Goal: Information Seeking & Learning: Learn about a topic

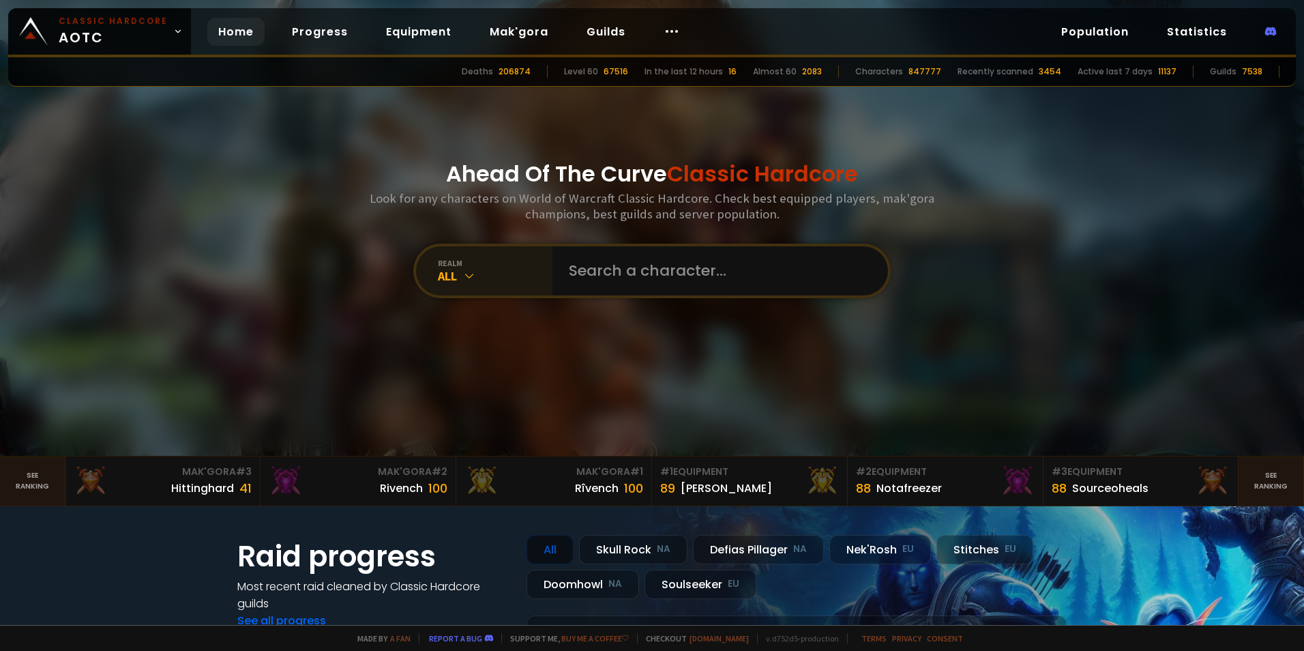
click at [468, 277] on icon at bounding box center [469, 276] width 14 height 14
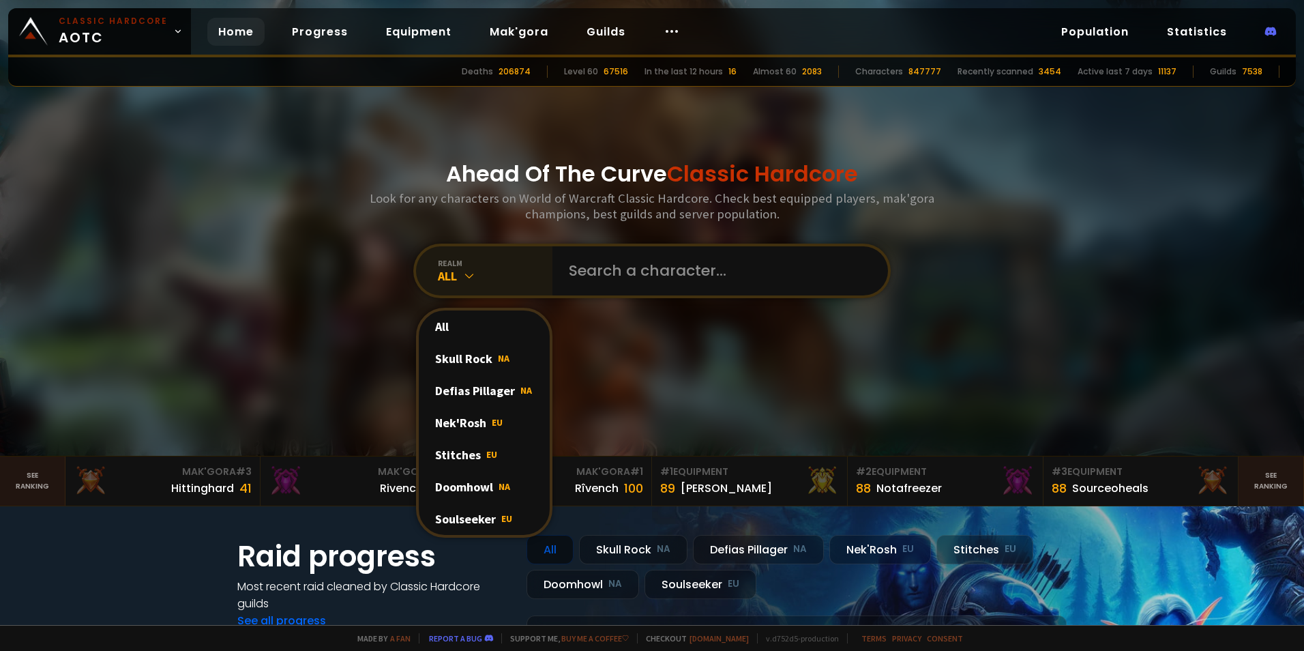
click at [468, 277] on icon at bounding box center [469, 276] width 14 height 14
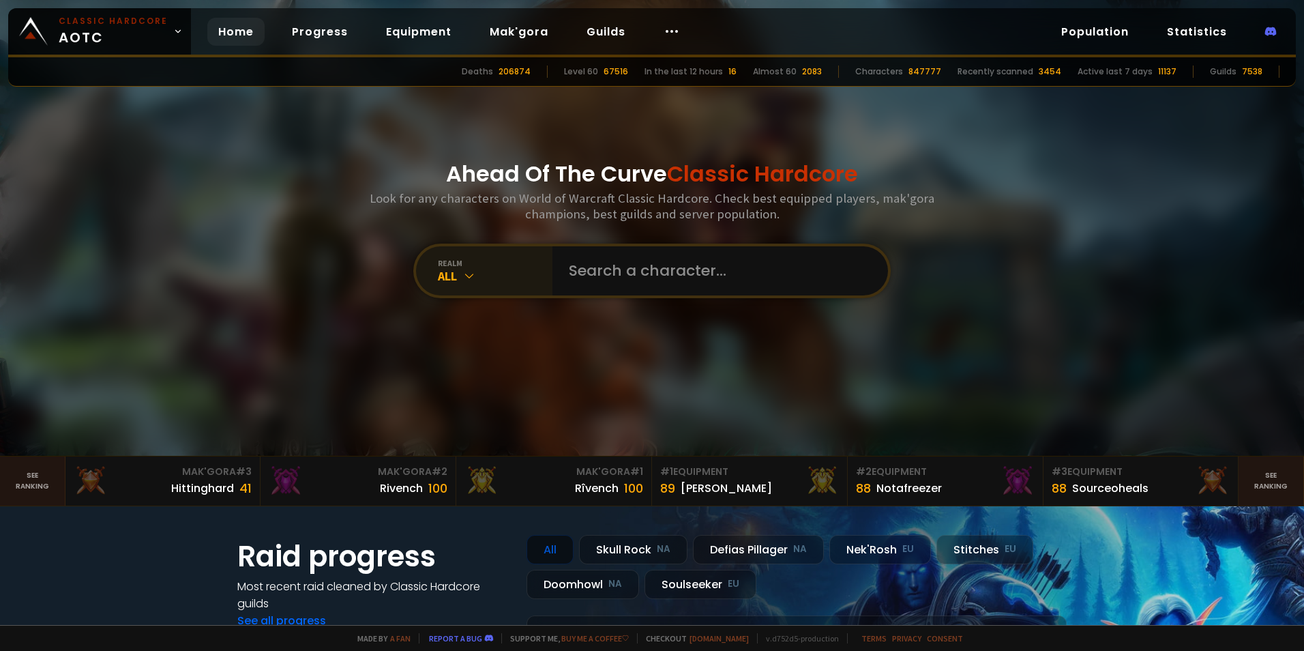
click at [468, 277] on icon at bounding box center [469, 276] width 14 height 14
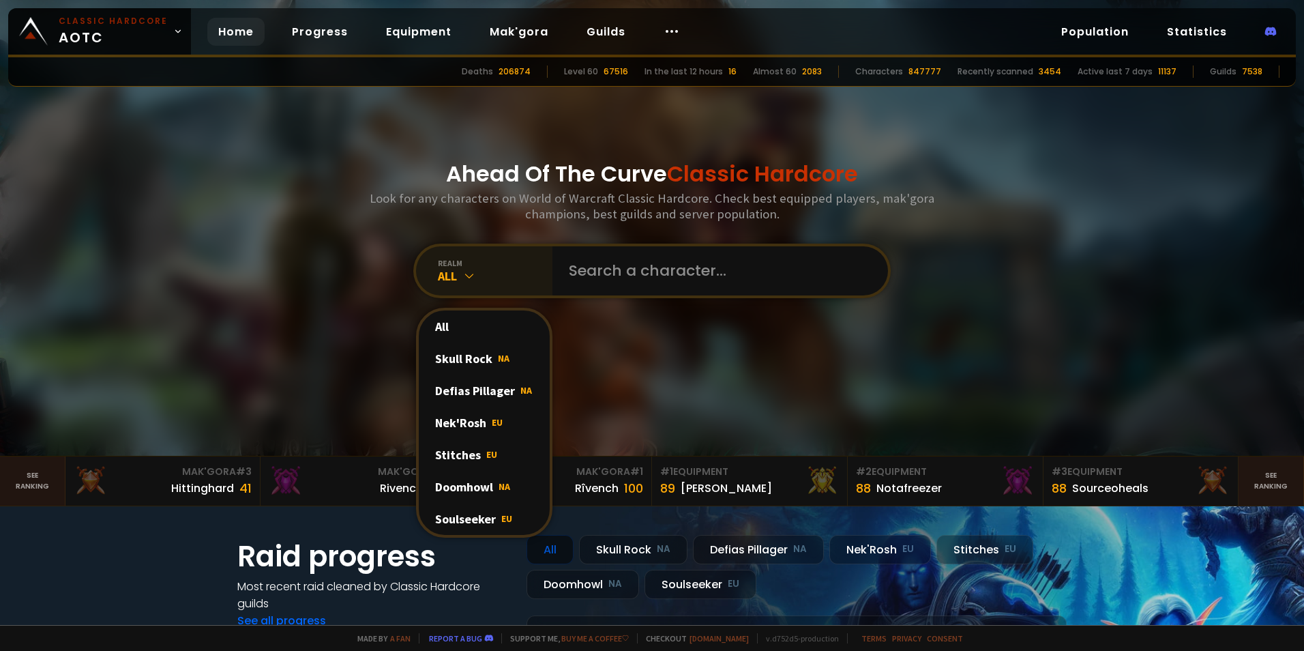
click at [468, 277] on icon at bounding box center [469, 276] width 14 height 14
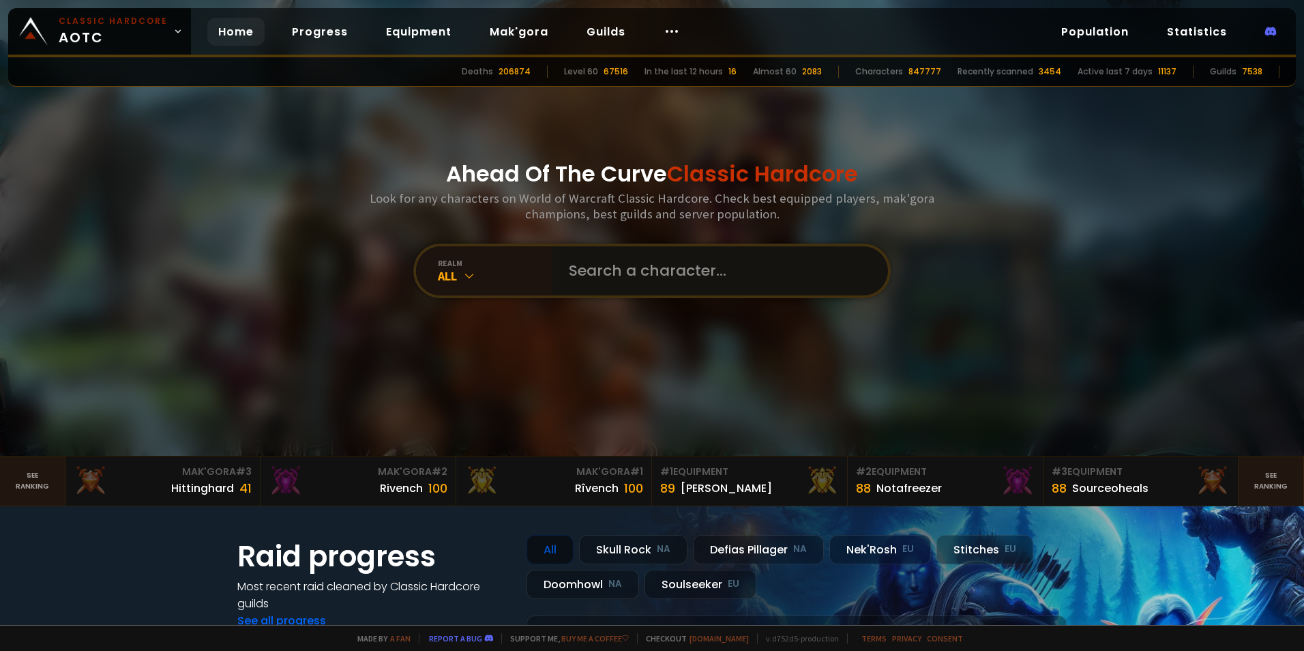
click at [614, 278] on input "text" at bounding box center [716, 270] width 311 height 49
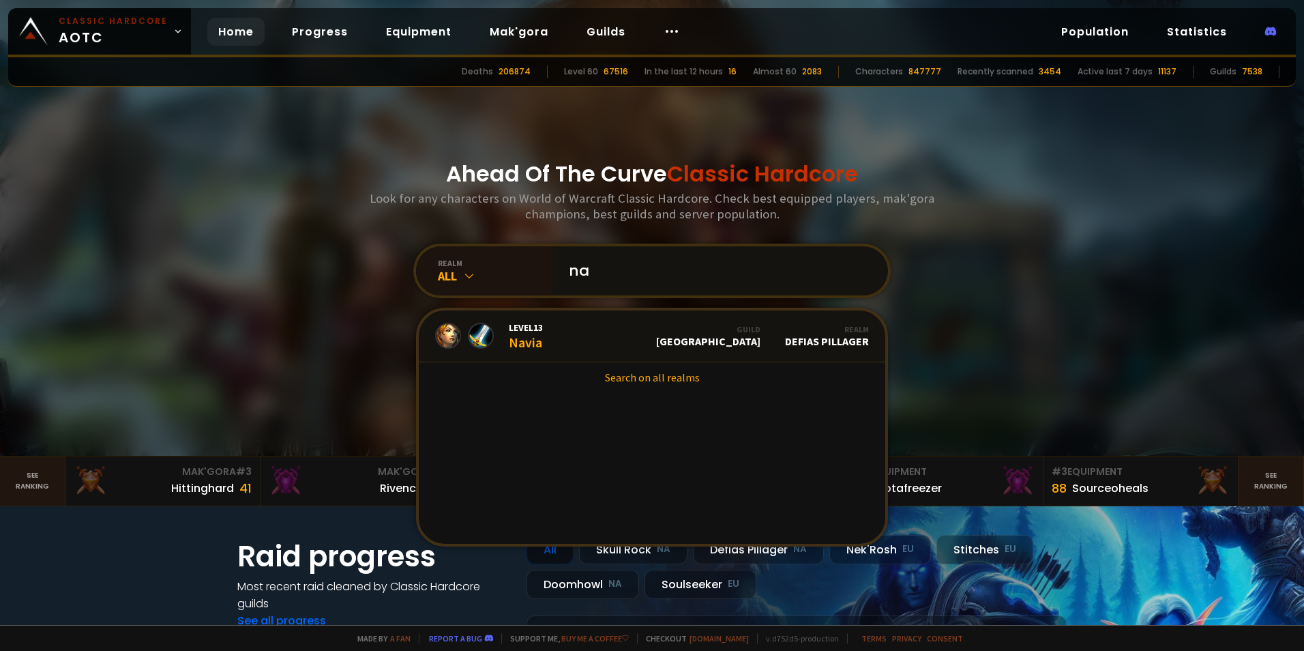
type input "n"
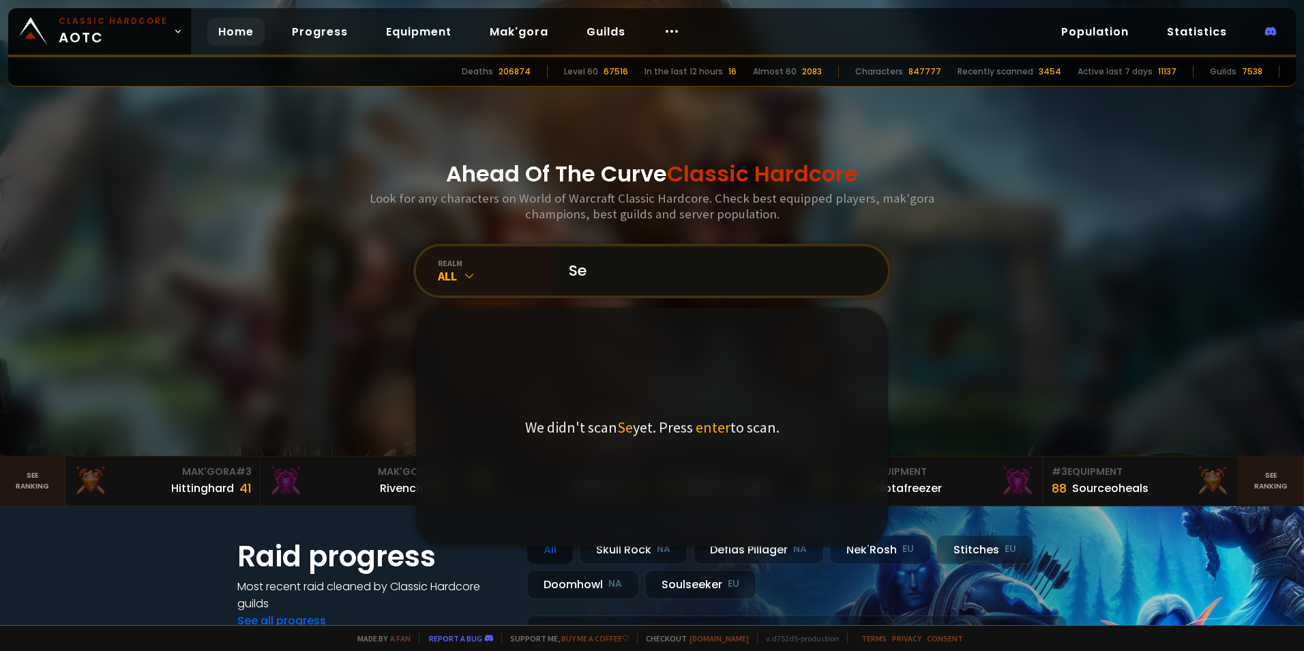
type input "S"
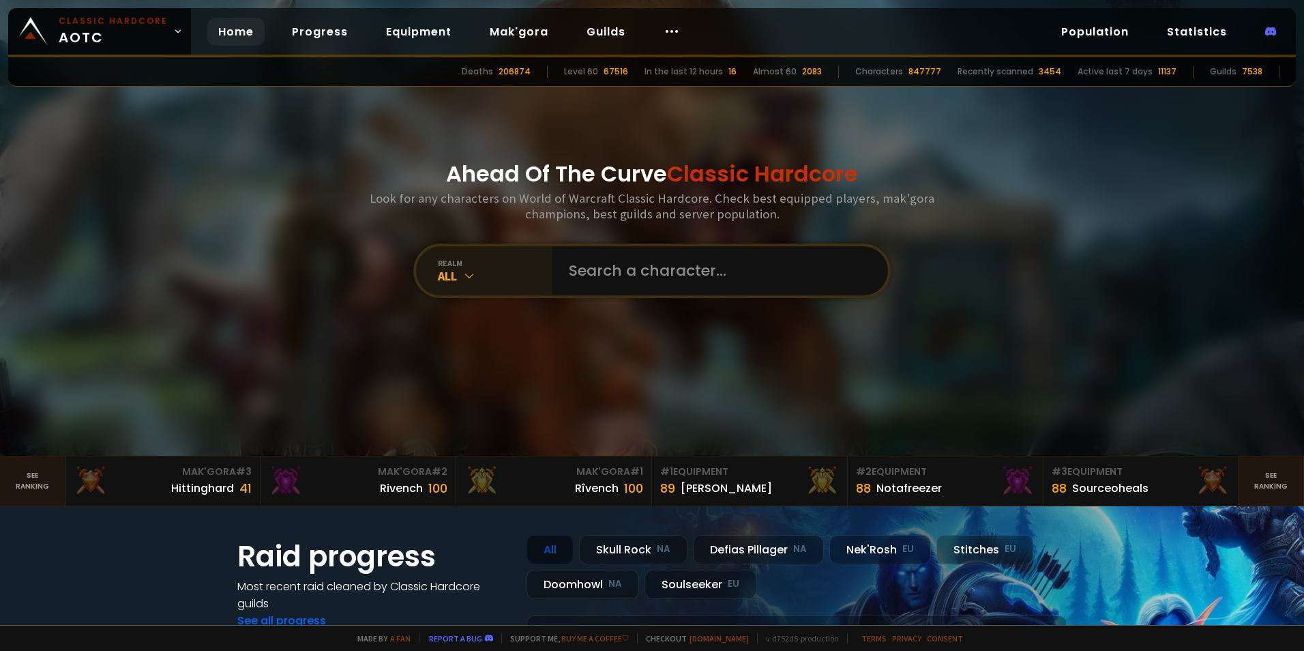
click at [474, 278] on div "All" at bounding box center [495, 276] width 115 height 16
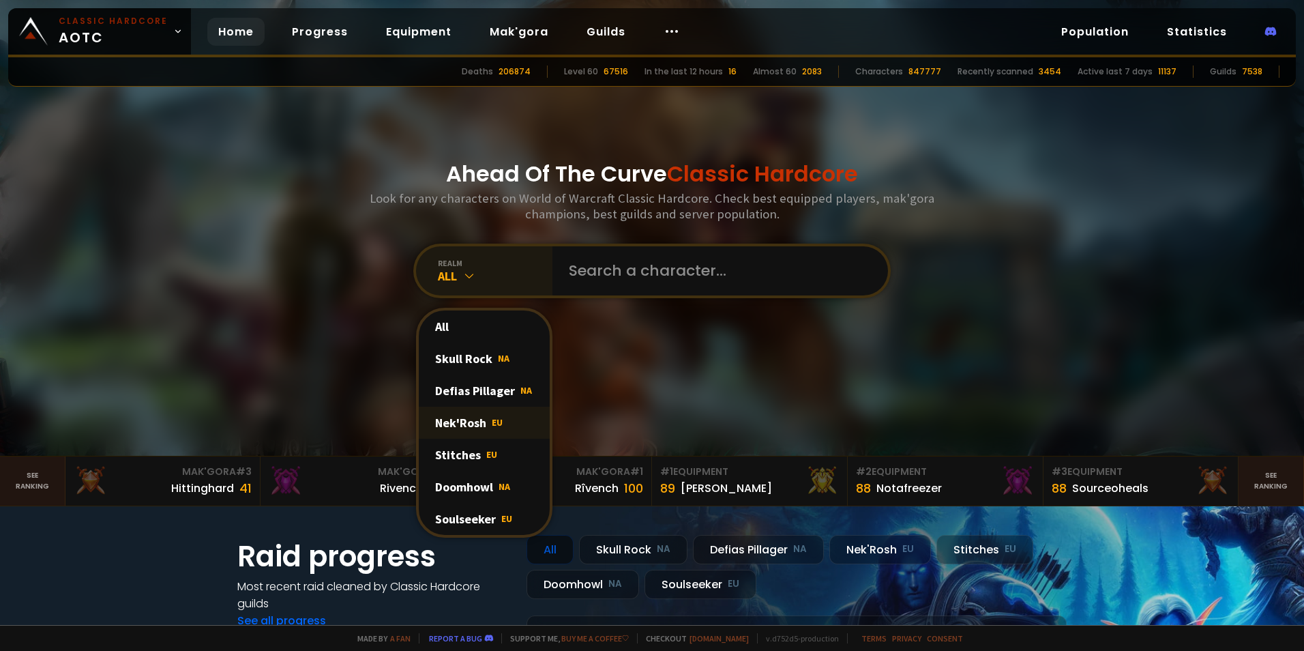
click at [476, 421] on div "Nek'Rosh EU" at bounding box center [484, 422] width 131 height 32
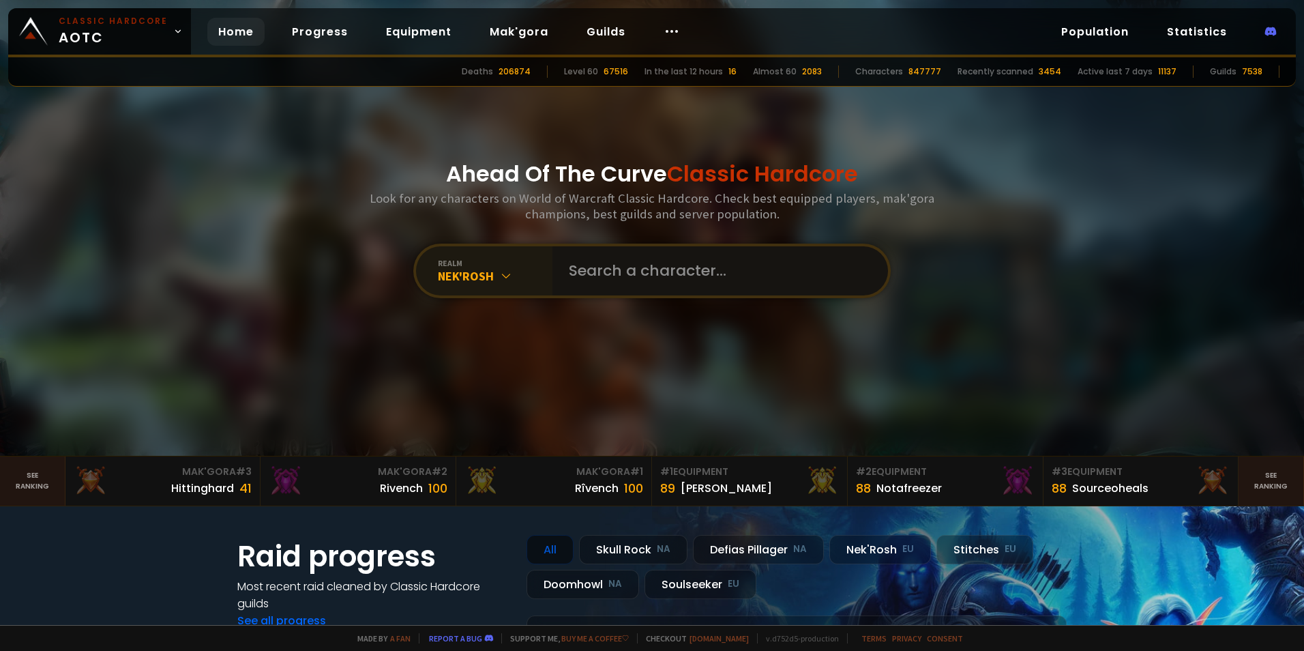
click at [644, 264] on input "text" at bounding box center [716, 270] width 311 height 49
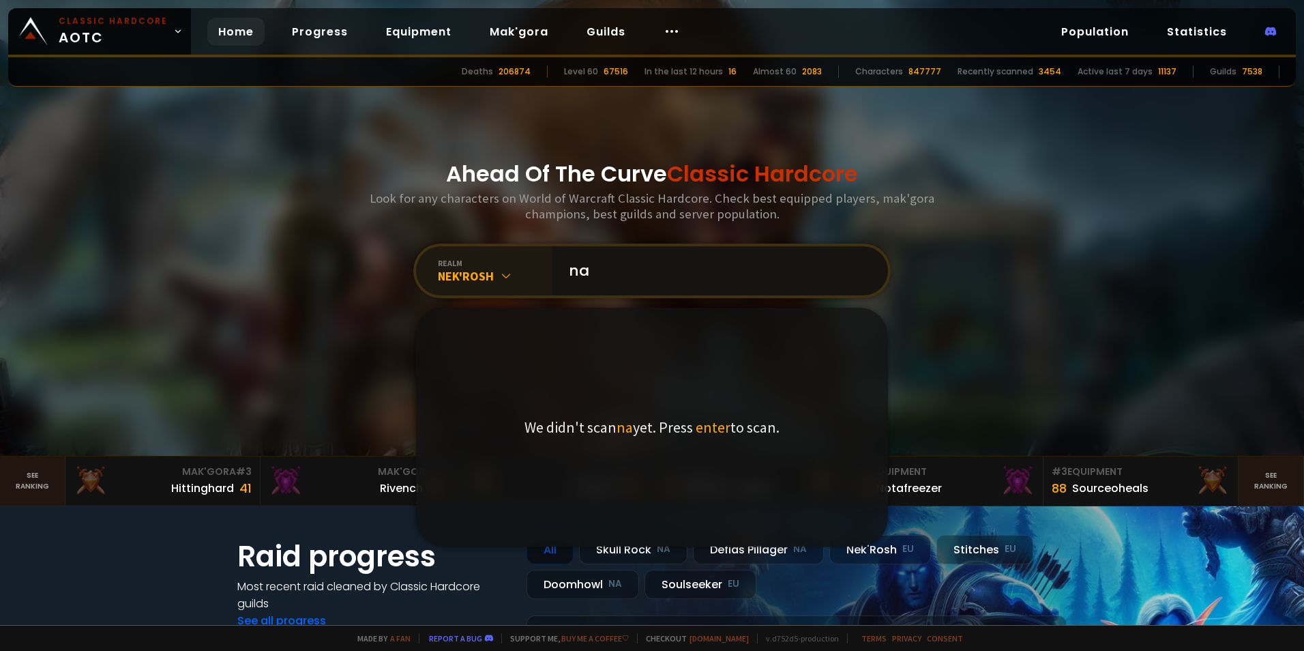
type input "n"
type input "s"
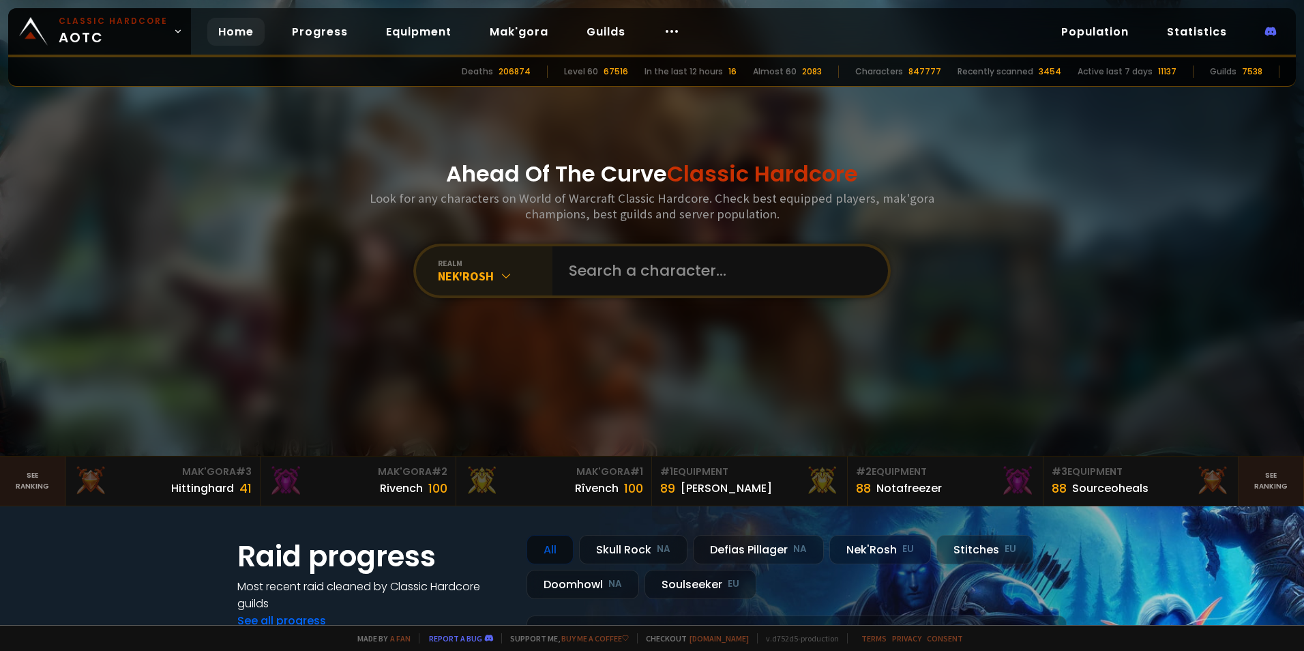
click at [991, 252] on div "Ahead Of The Curve Classic Hardcore Look for any characters on World of Warcraf…" at bounding box center [652, 228] width 822 height 456
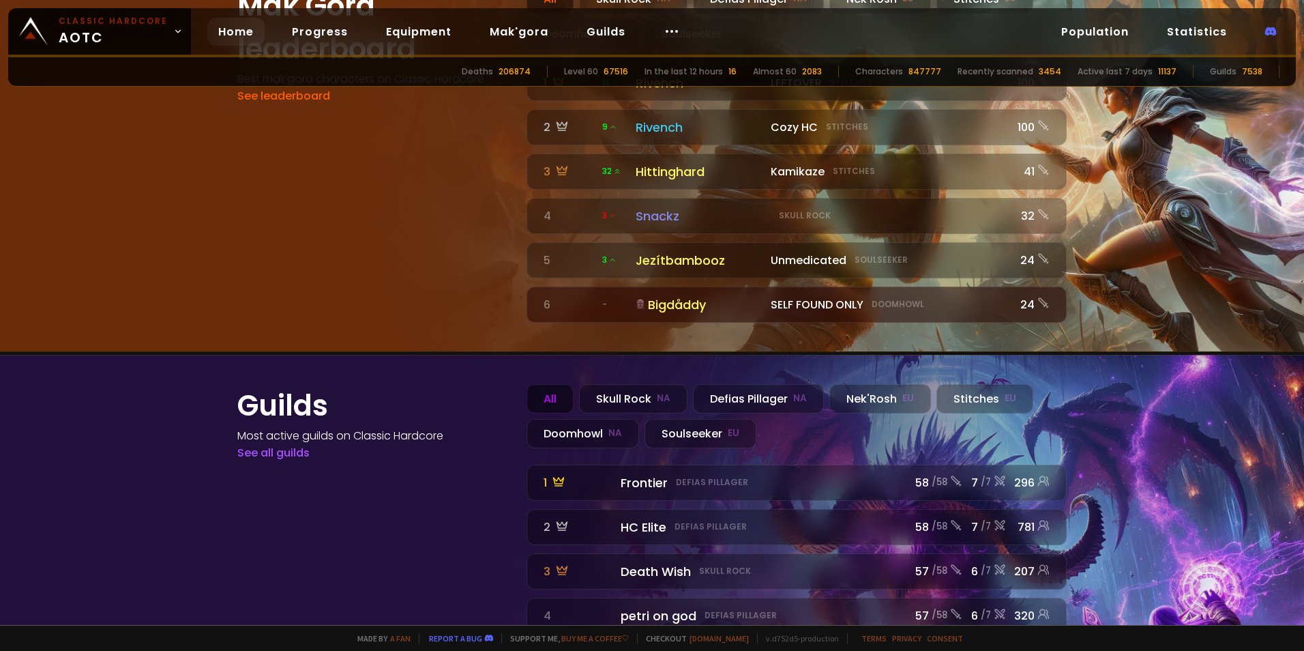
scroll to position [1503, 0]
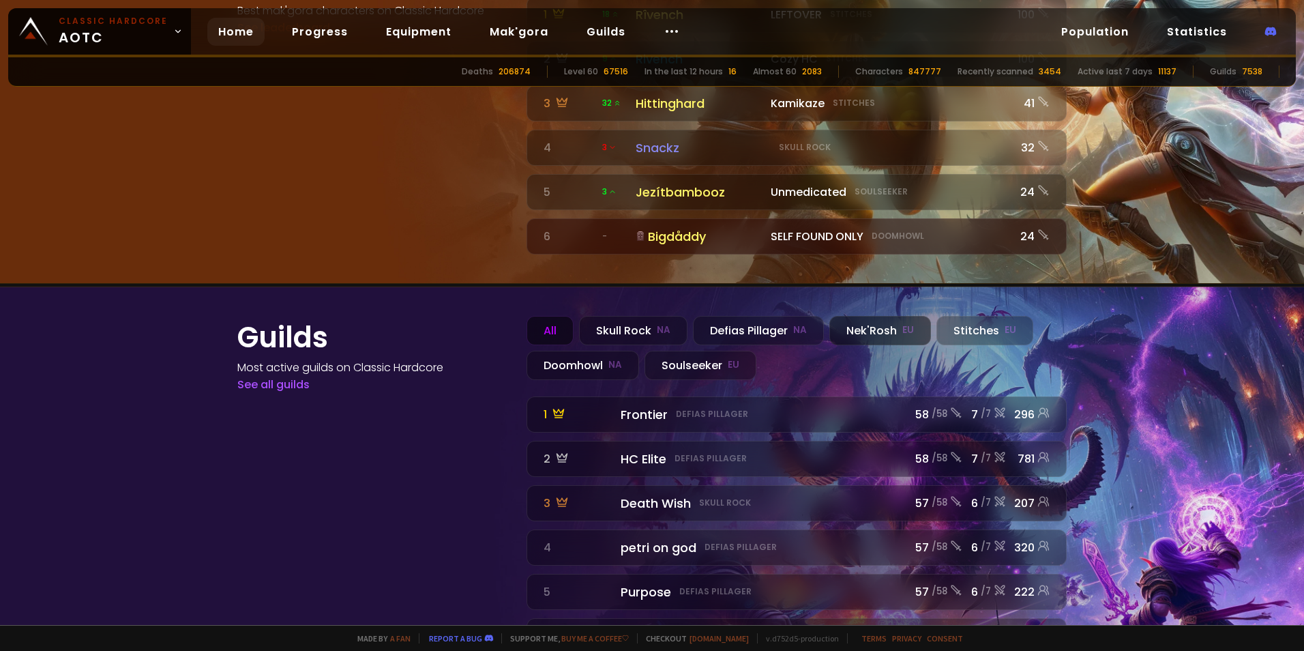
click at [882, 316] on div "Nek'Rosh EU" at bounding box center [880, 330] width 102 height 29
click at [955, 316] on div "Stitches EU" at bounding box center [984, 330] width 97 height 29
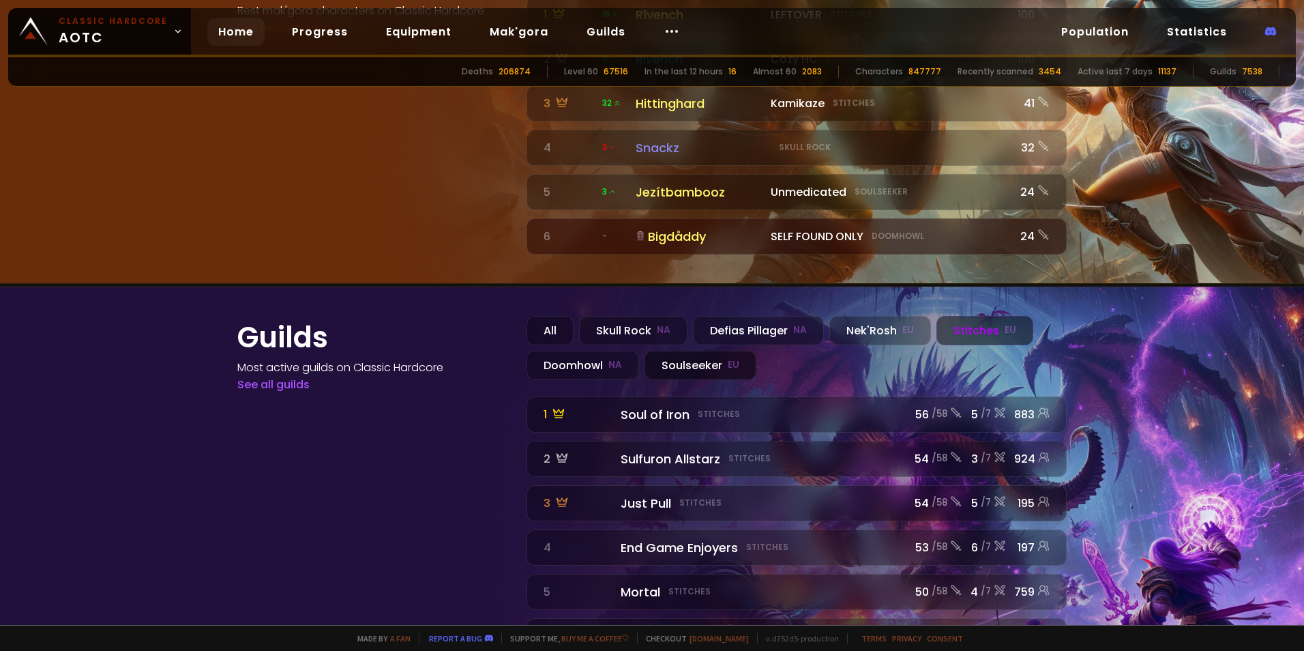
click at [694, 351] on div "Soulseeker EU" at bounding box center [700, 365] width 112 height 29
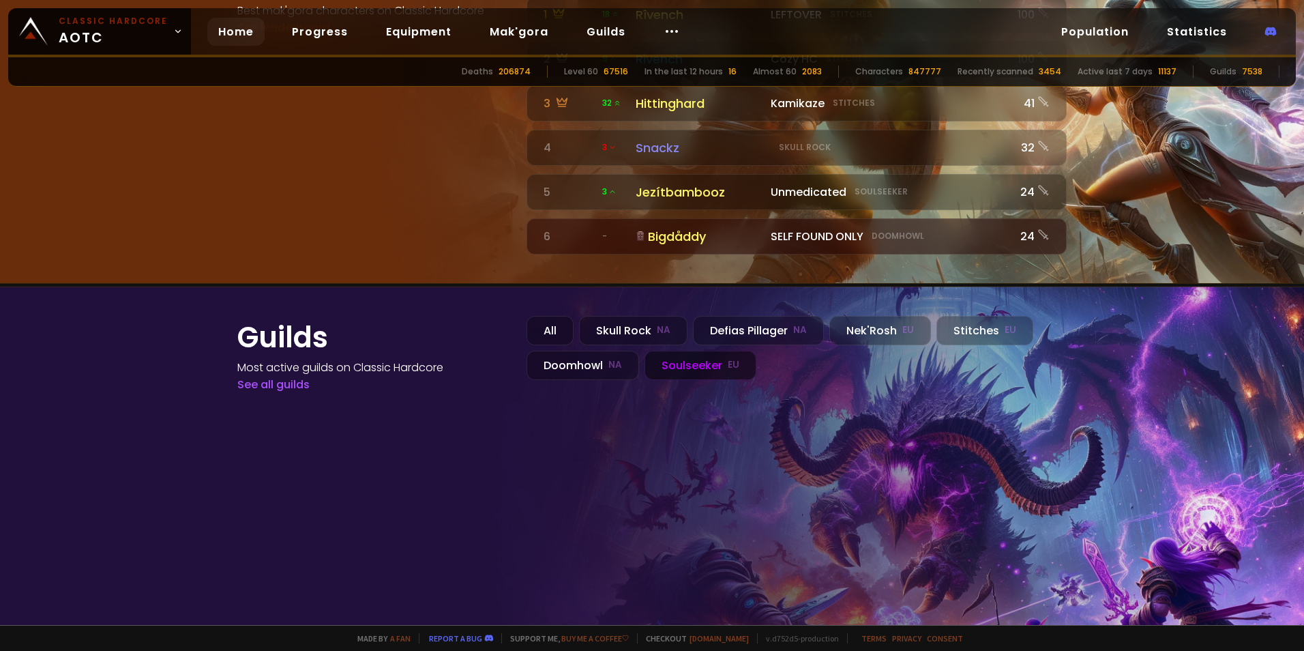
click at [709, 351] on div "Soulseeker EU" at bounding box center [700, 365] width 112 height 29
click at [595, 351] on div "Doomhowl NA" at bounding box center [582, 365] width 113 height 29
click at [660, 323] on small "NA" at bounding box center [664, 330] width 14 height 14
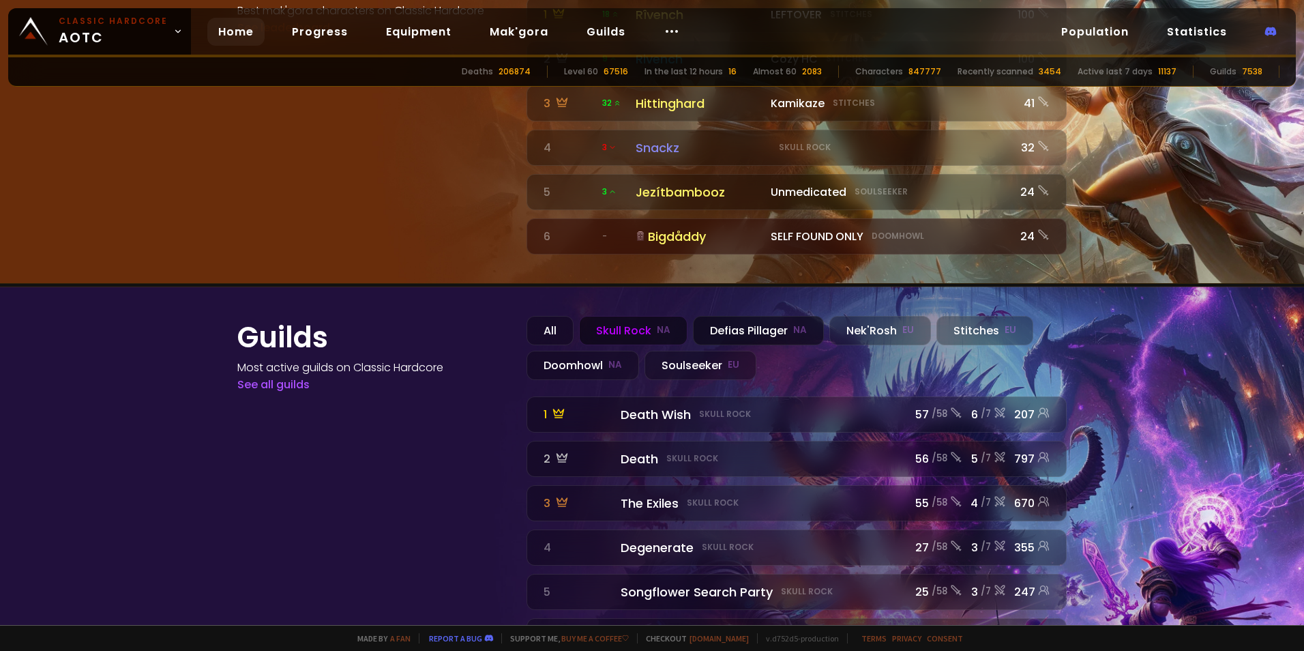
click at [767, 316] on div "Defias Pillager NA" at bounding box center [758, 330] width 131 height 29
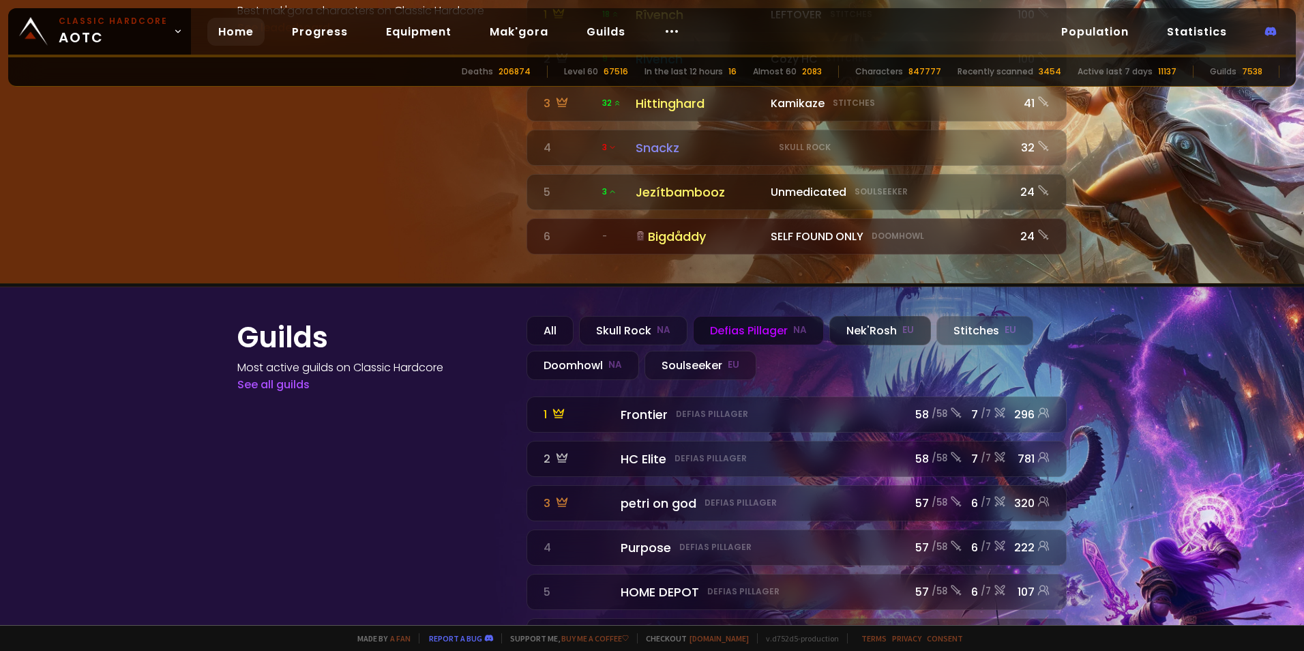
click at [853, 316] on div "Nek'Rosh EU" at bounding box center [880, 330] width 102 height 29
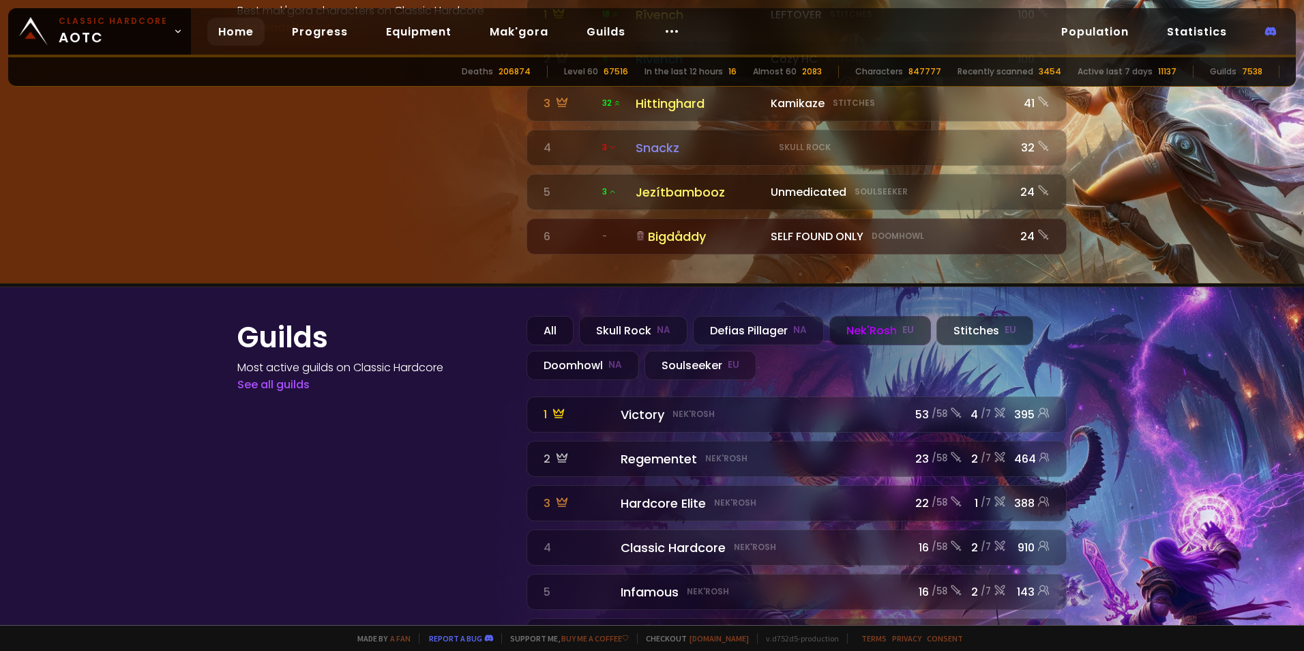
click at [970, 316] on div "Stitches EU" at bounding box center [984, 330] width 97 height 29
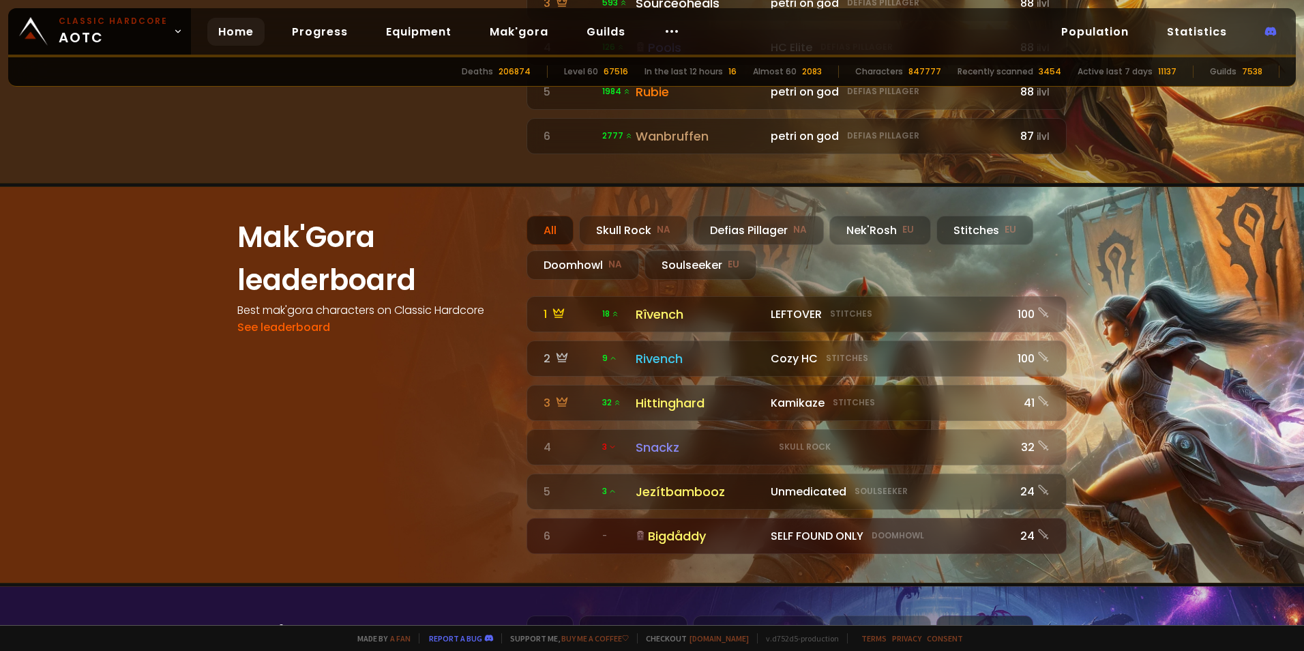
scroll to position [1162, 0]
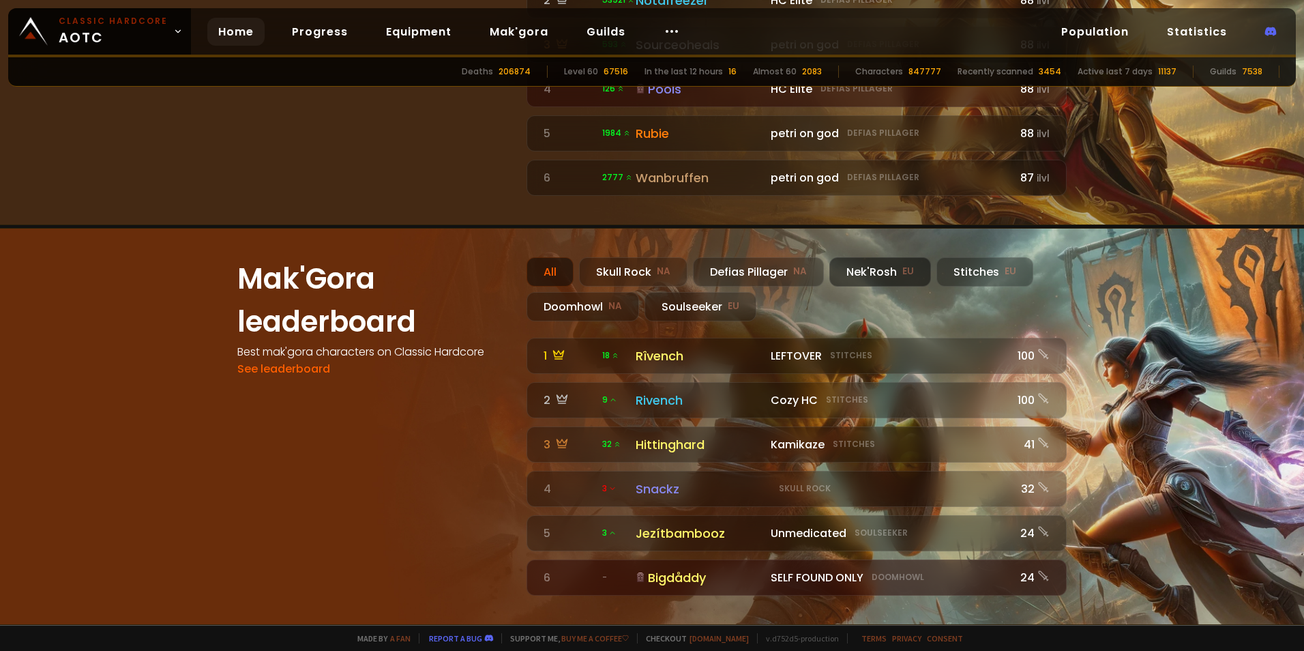
click at [880, 257] on div "Nek'Rosh EU" at bounding box center [880, 271] width 102 height 29
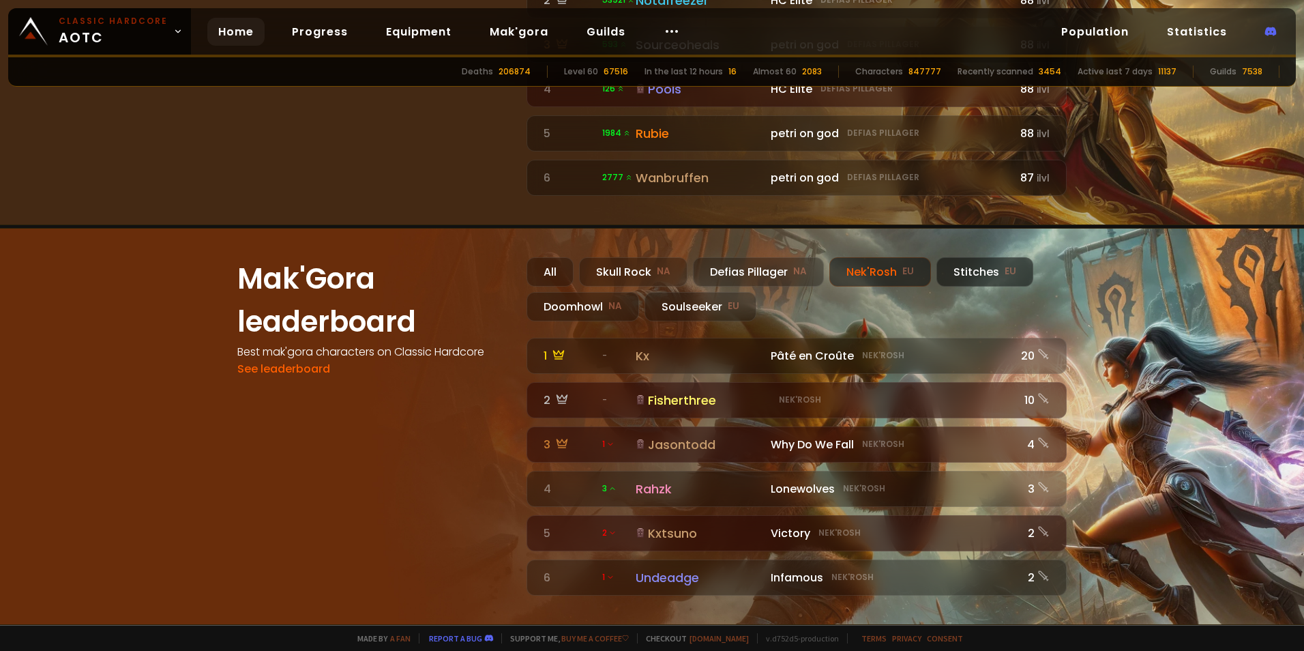
click at [958, 257] on div "Stitches EU" at bounding box center [984, 271] width 97 height 29
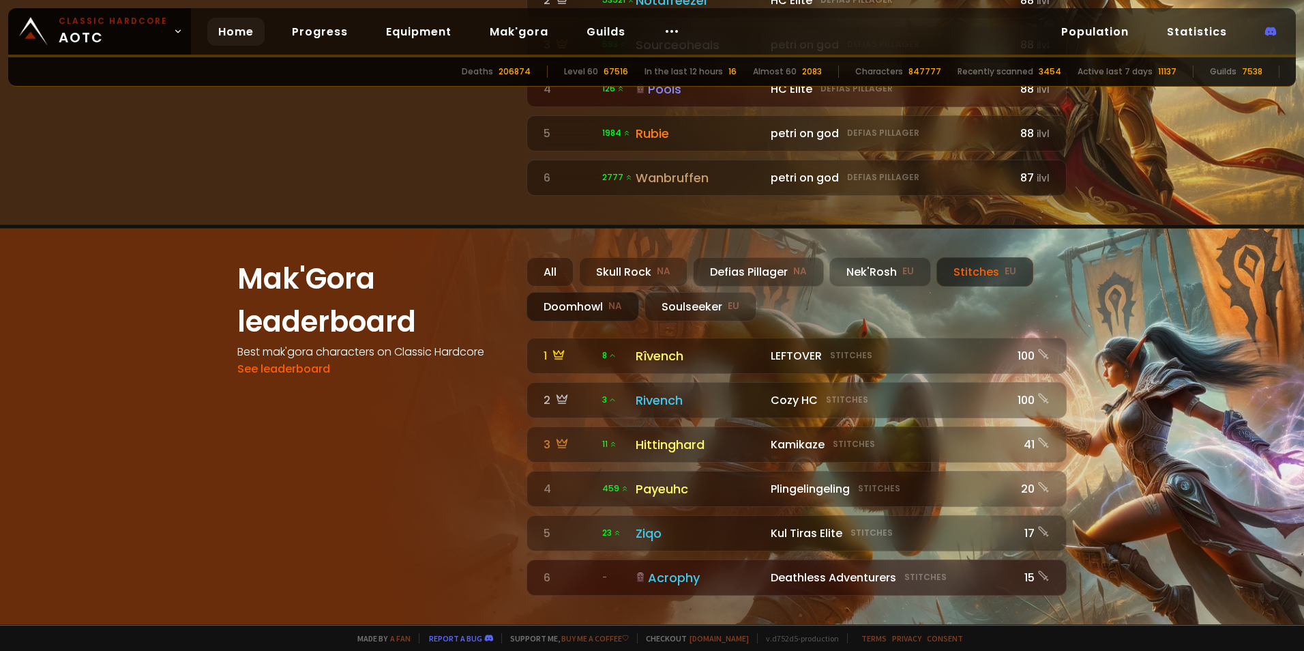
click at [598, 292] on div "Doomhowl NA" at bounding box center [582, 306] width 113 height 29
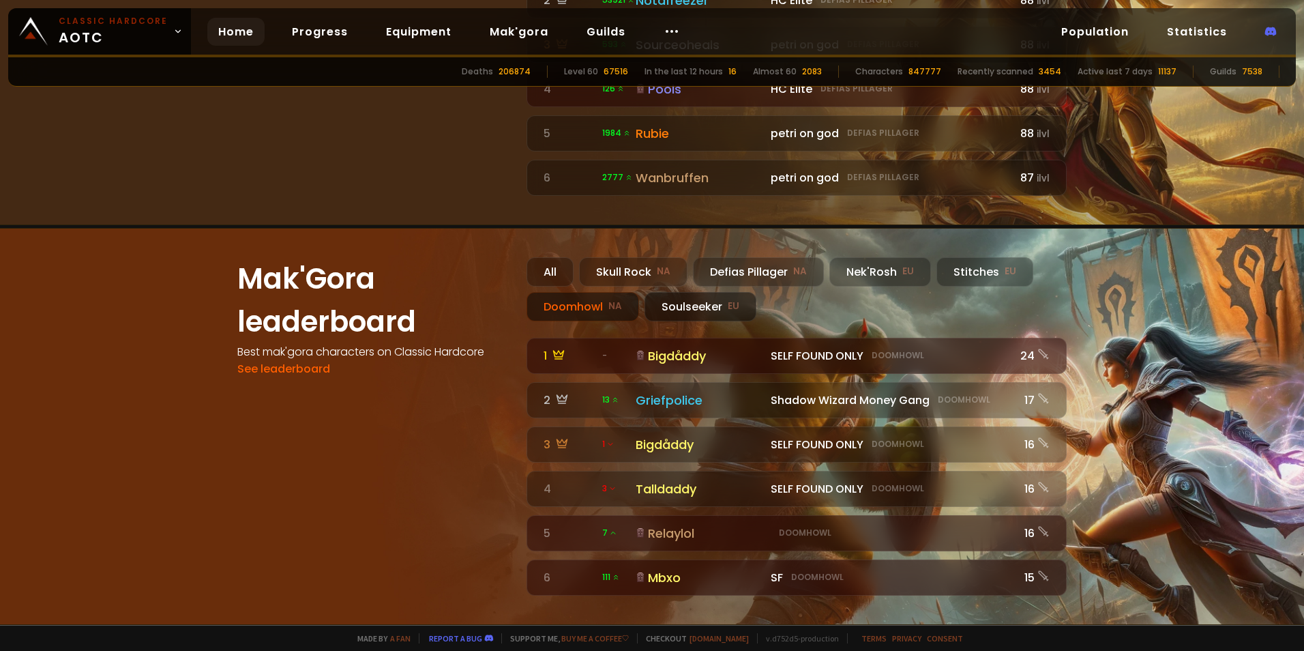
click at [703, 292] on div "Soulseeker EU" at bounding box center [700, 306] width 112 height 29
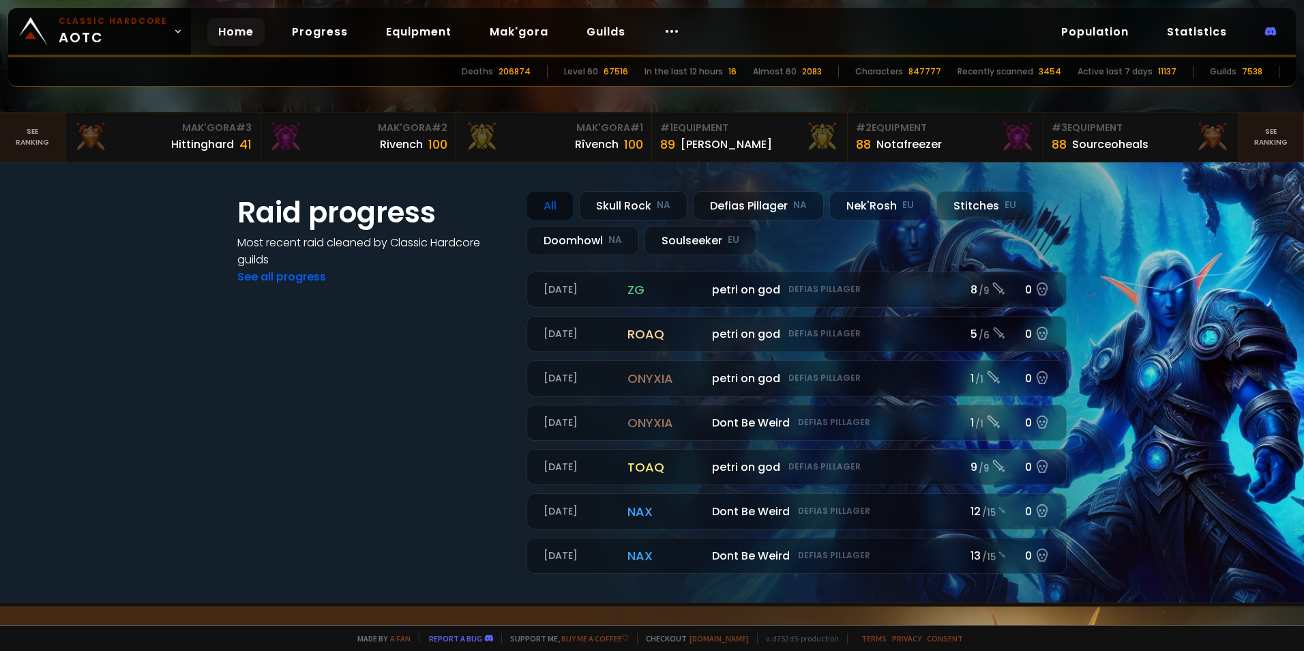
scroll to position [412, 0]
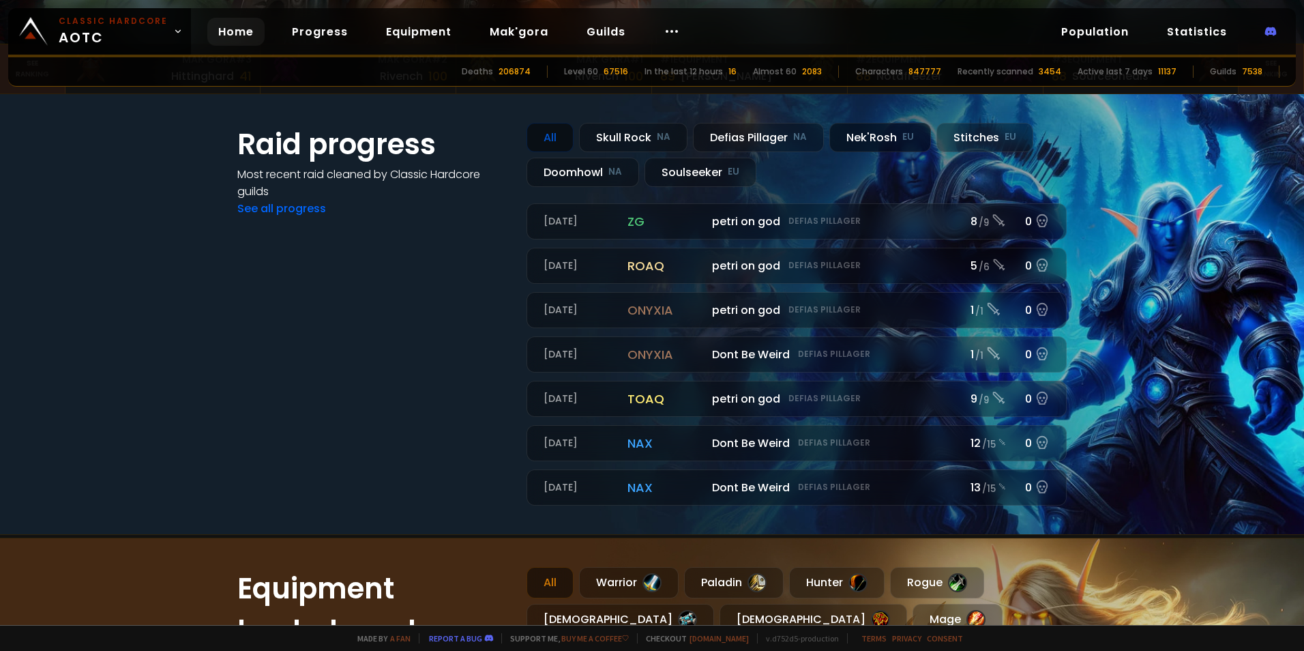
click at [891, 138] on div "Nek'Rosh EU" at bounding box center [880, 137] width 102 height 29
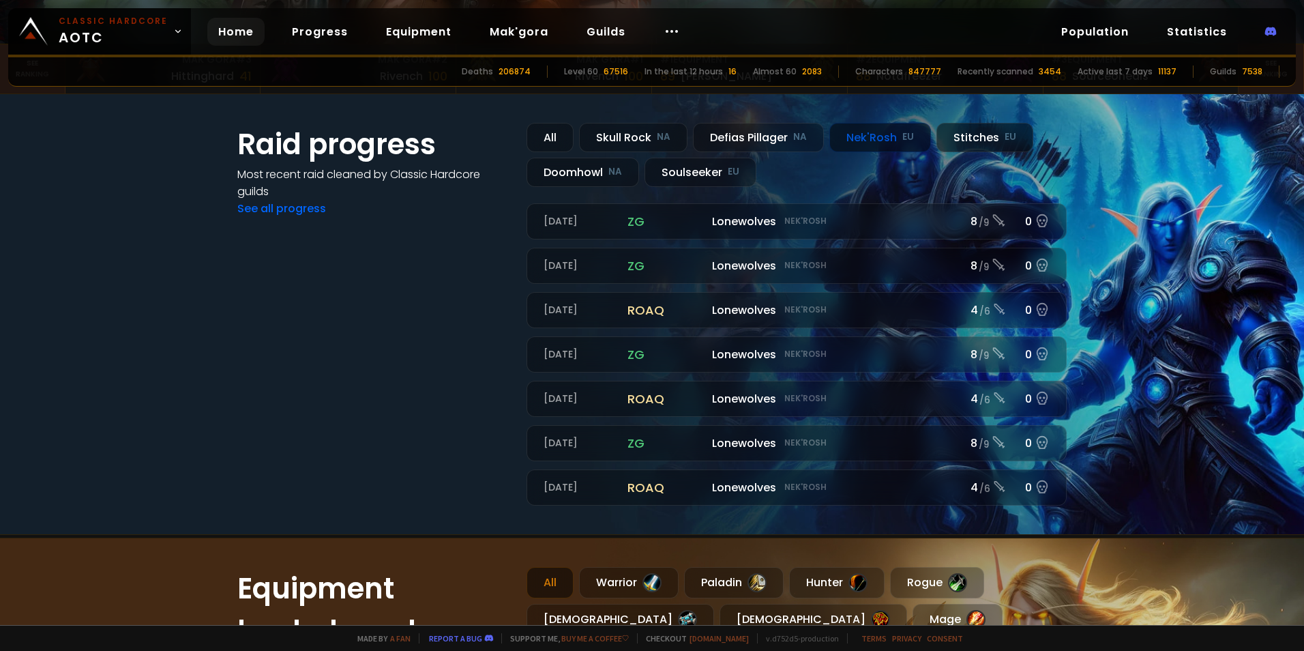
click at [949, 132] on div "Stitches EU" at bounding box center [984, 137] width 97 height 29
click at [592, 164] on div "Doomhowl NA" at bounding box center [582, 172] width 113 height 29
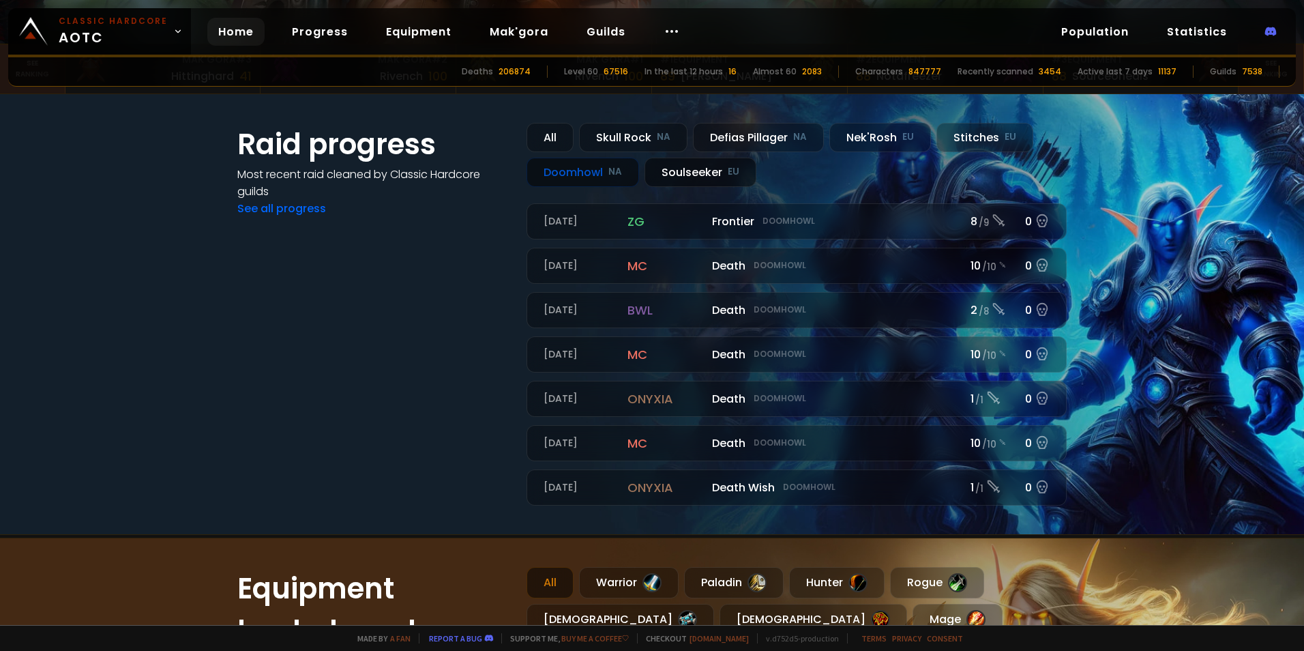
click at [691, 167] on div "Soulseeker EU" at bounding box center [700, 172] width 112 height 29
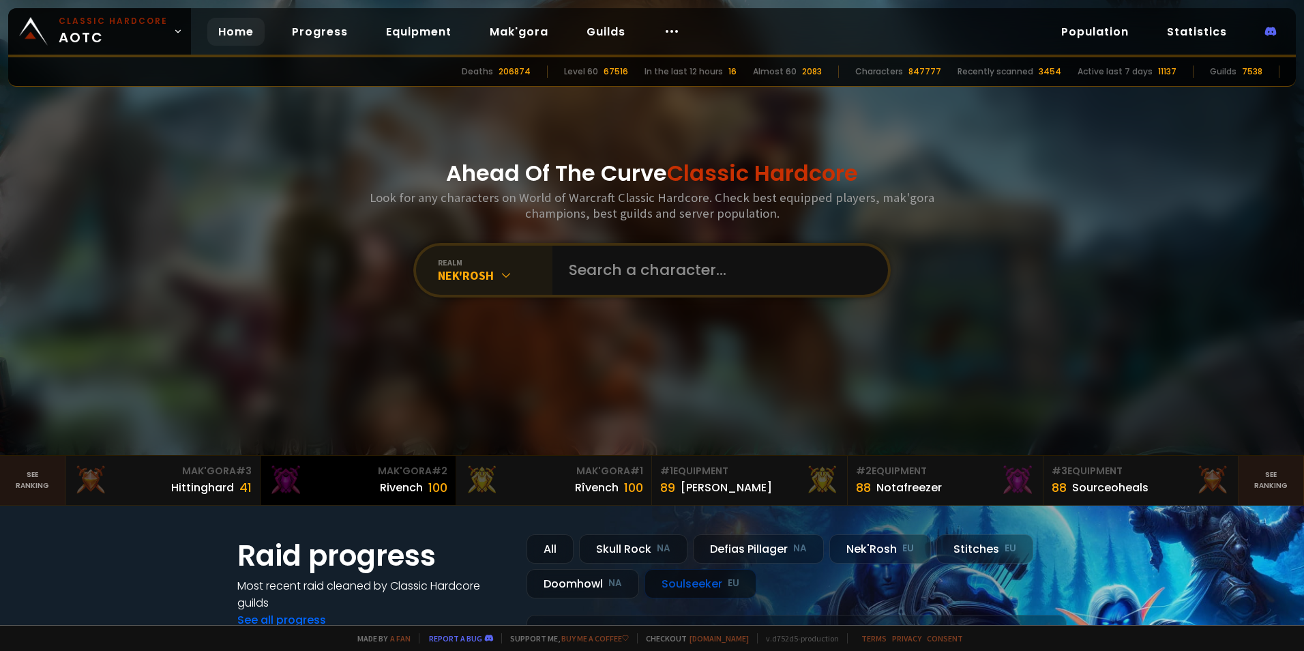
scroll to position [0, 0]
click at [1101, 31] on link "Population" at bounding box center [1094, 32] width 89 height 28
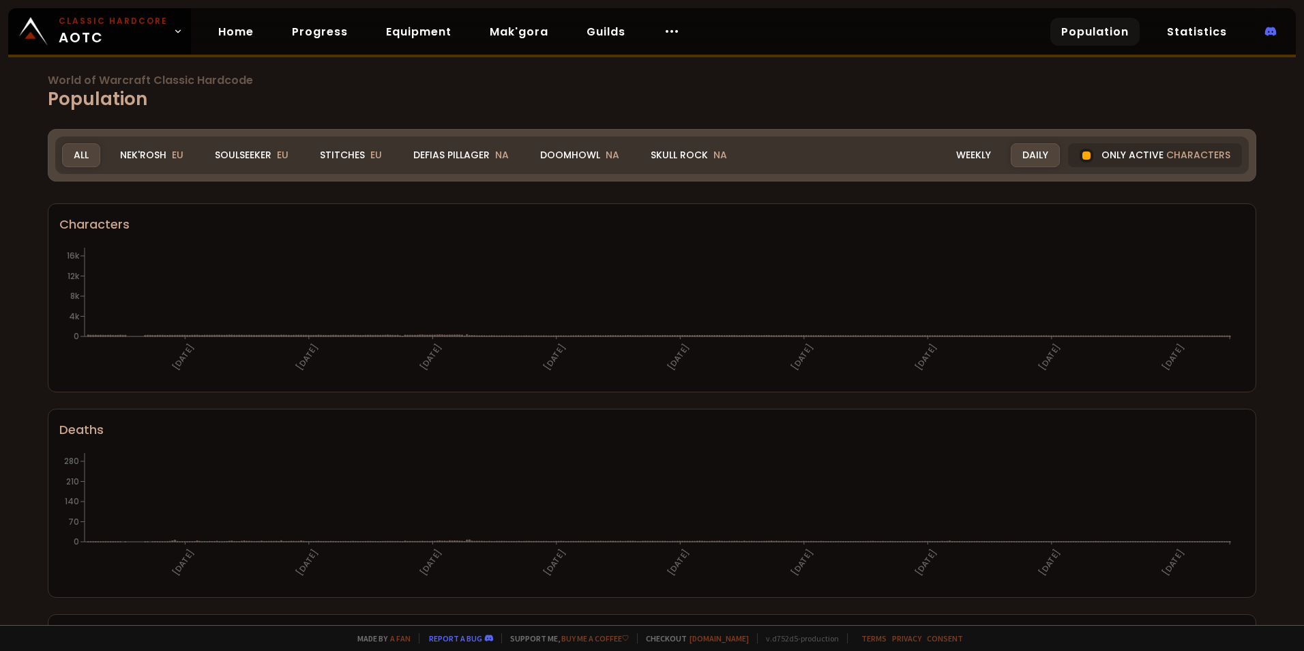
click at [153, 146] on div "Nek'Rosh EU" at bounding box center [151, 155] width 87 height 24
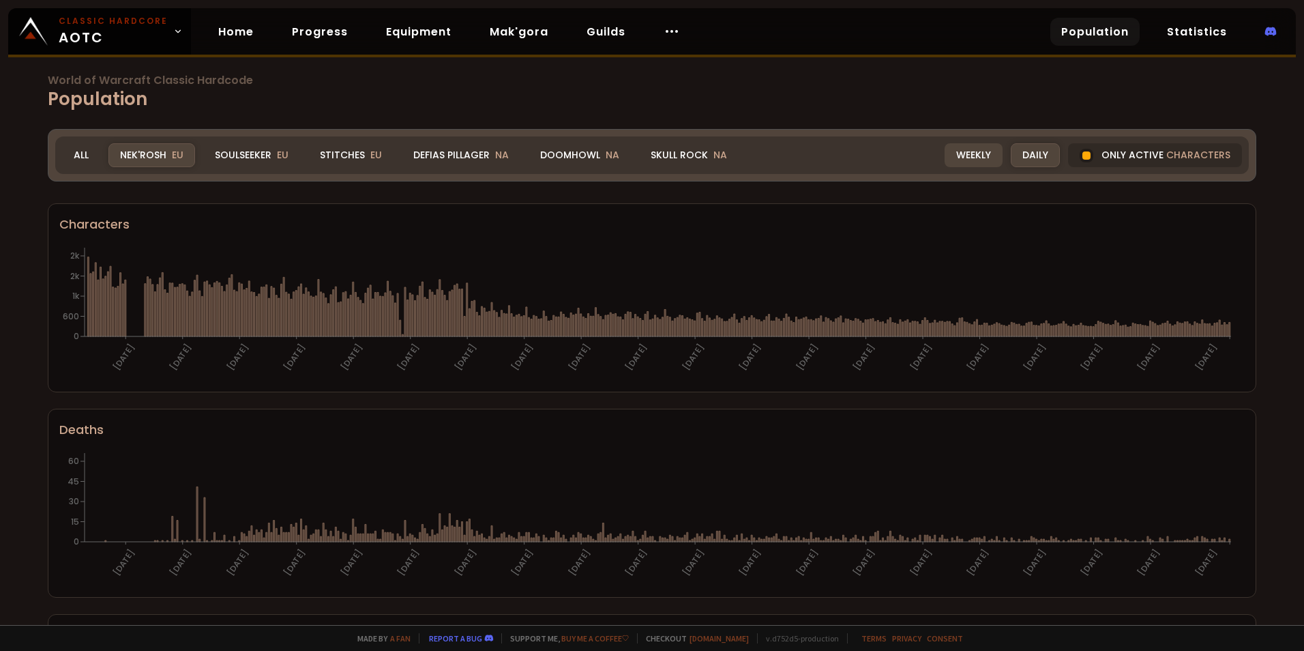
click at [974, 158] on div "Weekly" at bounding box center [973, 155] width 58 height 24
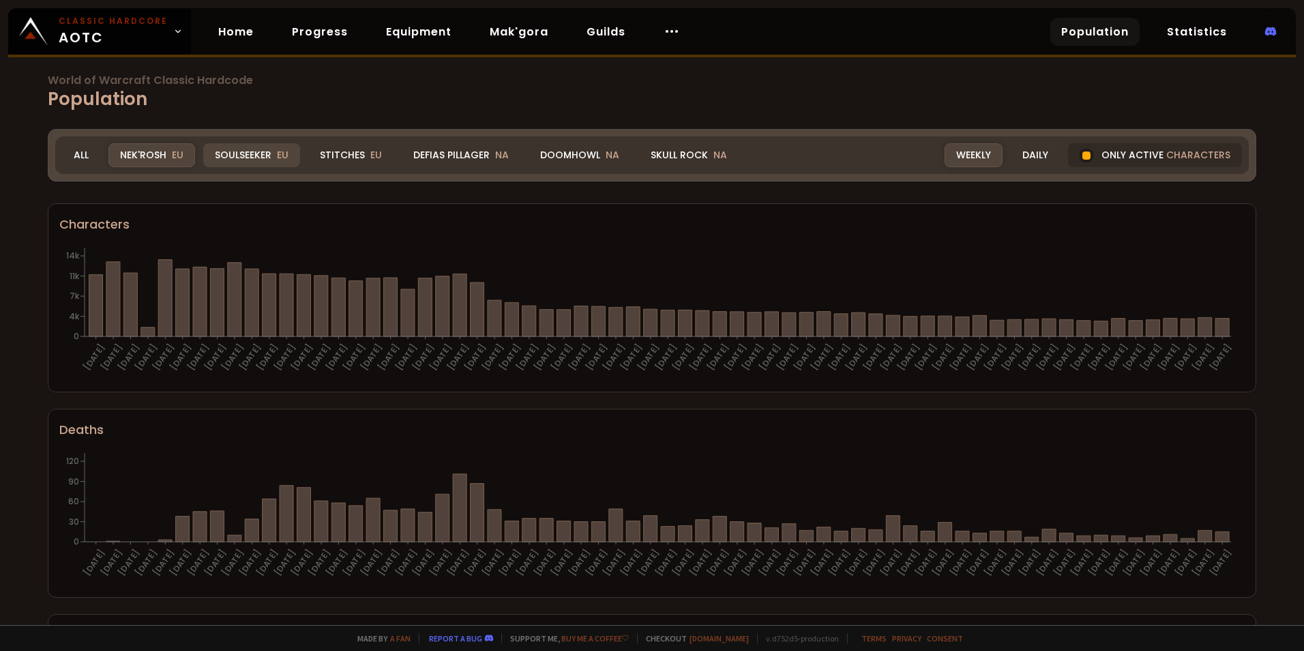
click at [264, 158] on div "Soulseeker EU" at bounding box center [251, 155] width 97 height 24
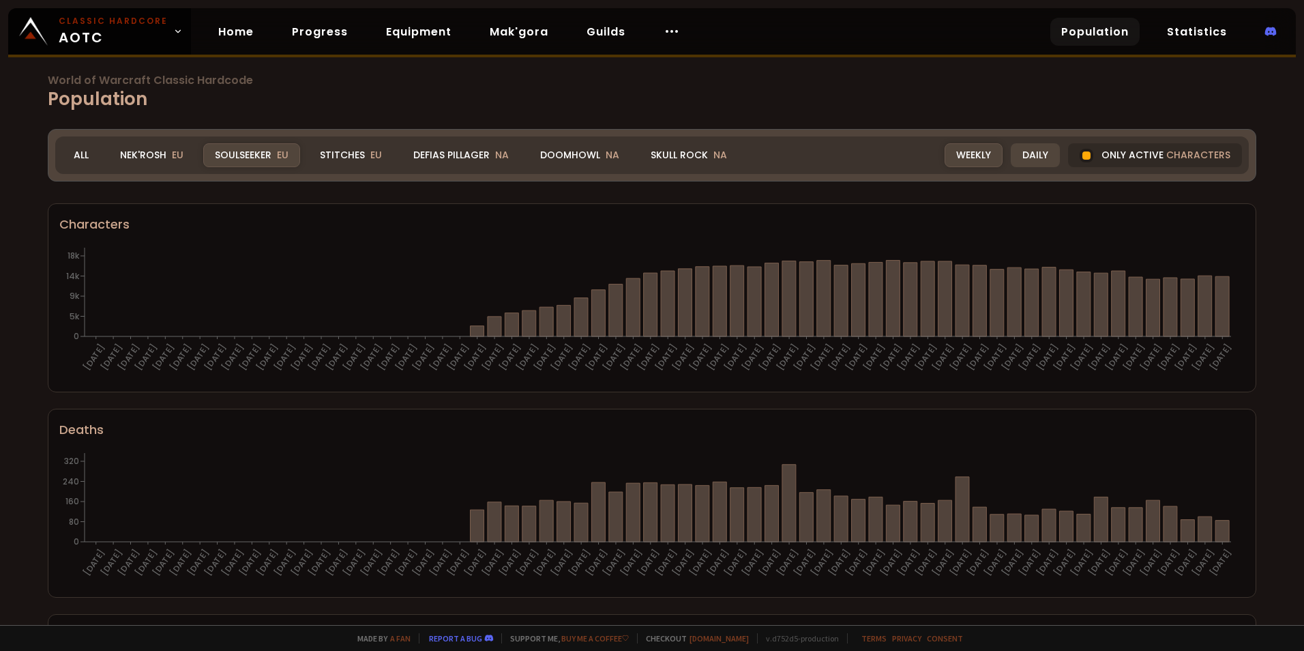
click at [1020, 159] on div "Daily" at bounding box center [1035, 155] width 49 height 24
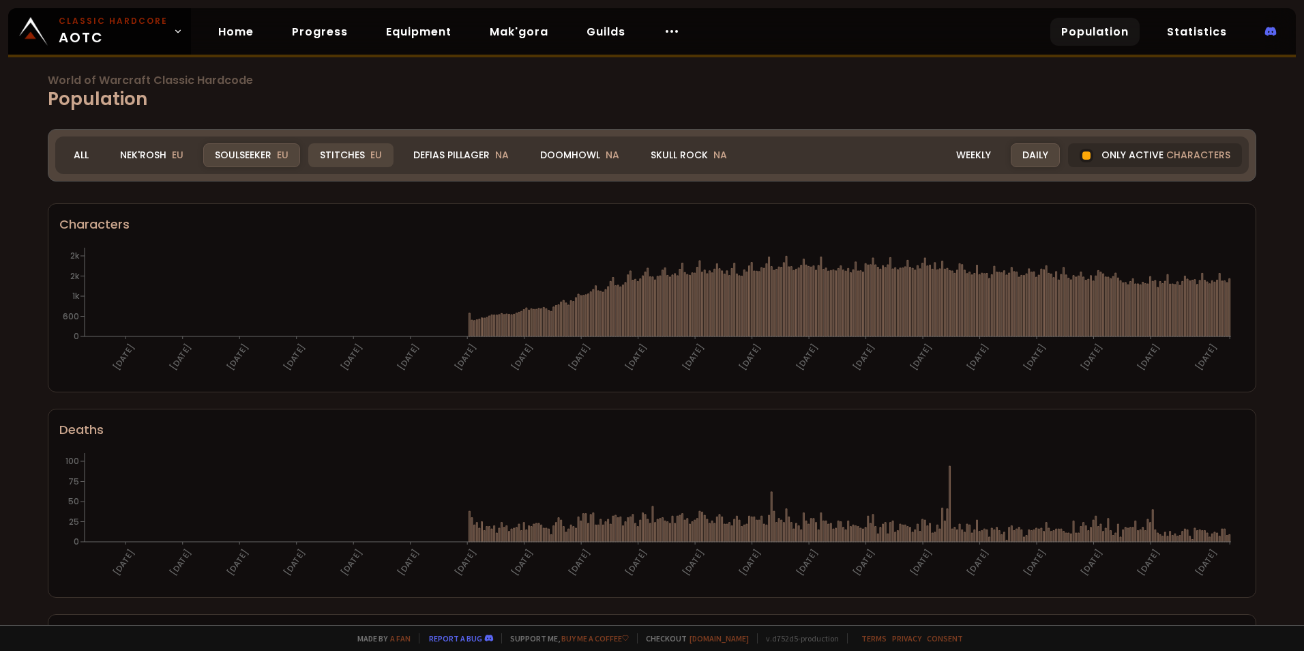
click at [355, 159] on div "Stitches EU" at bounding box center [350, 155] width 85 height 24
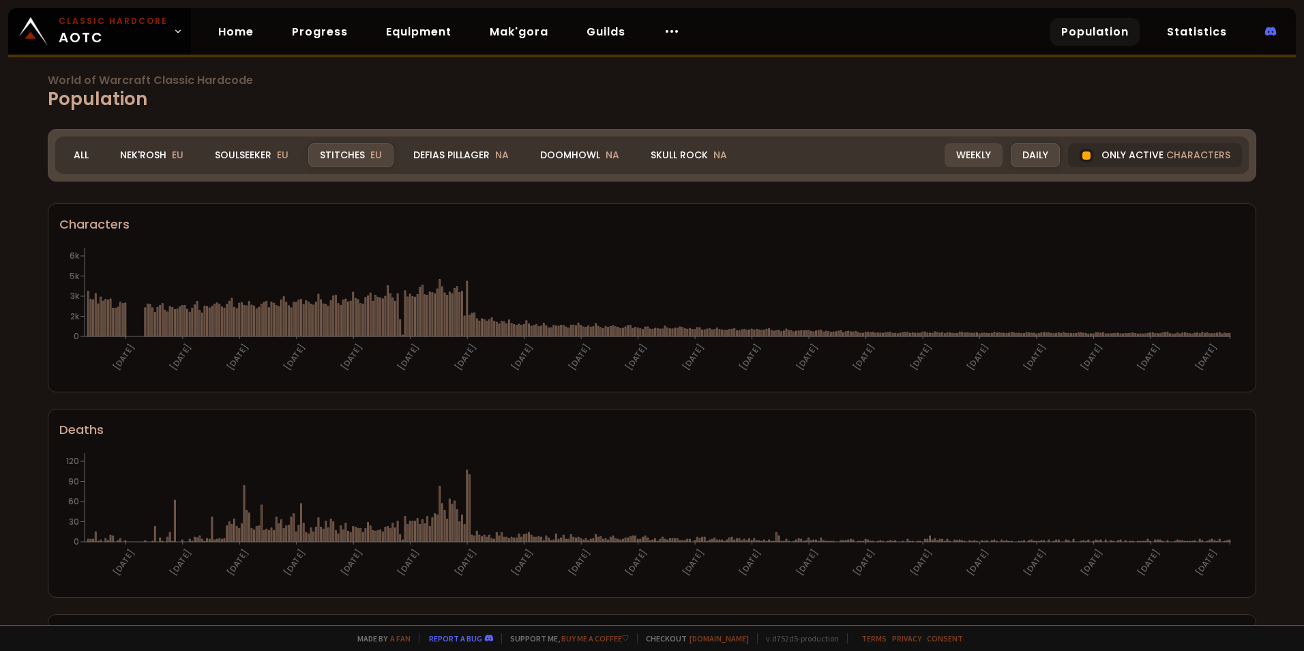
click at [956, 149] on div "Weekly" at bounding box center [973, 155] width 58 height 24
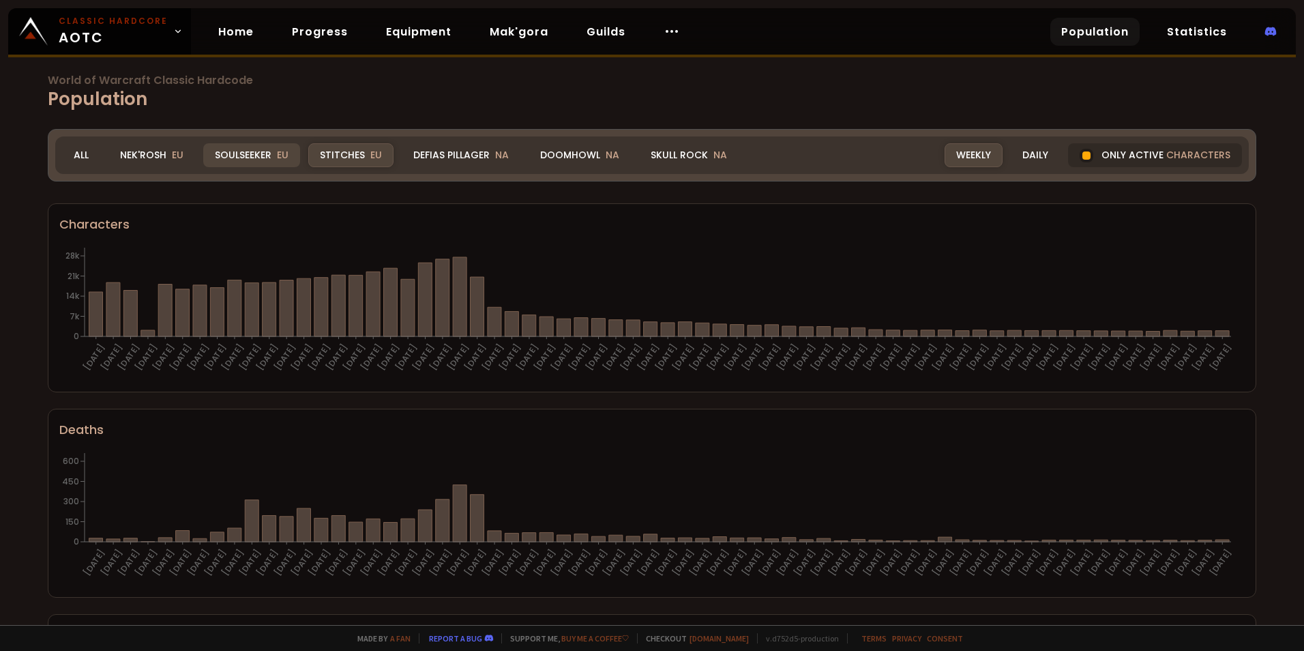
click at [257, 153] on div "Soulseeker EU" at bounding box center [251, 155] width 97 height 24
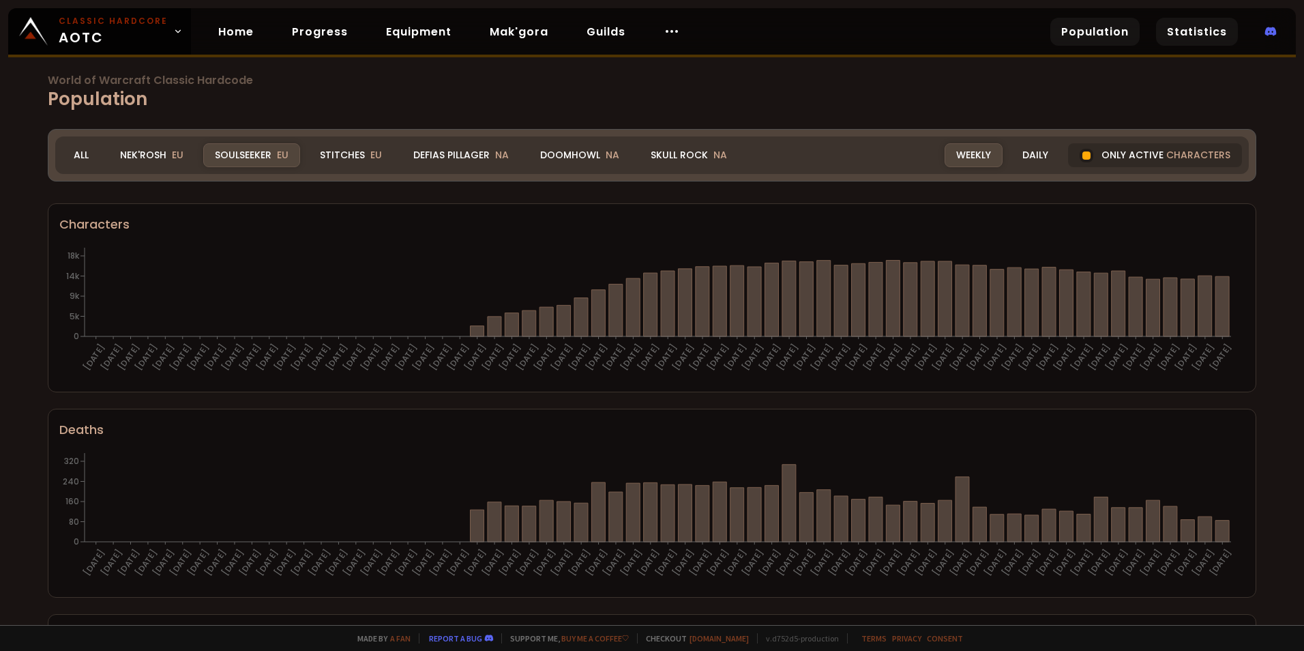
click at [1206, 27] on link "Statistics" at bounding box center [1197, 32] width 82 height 28
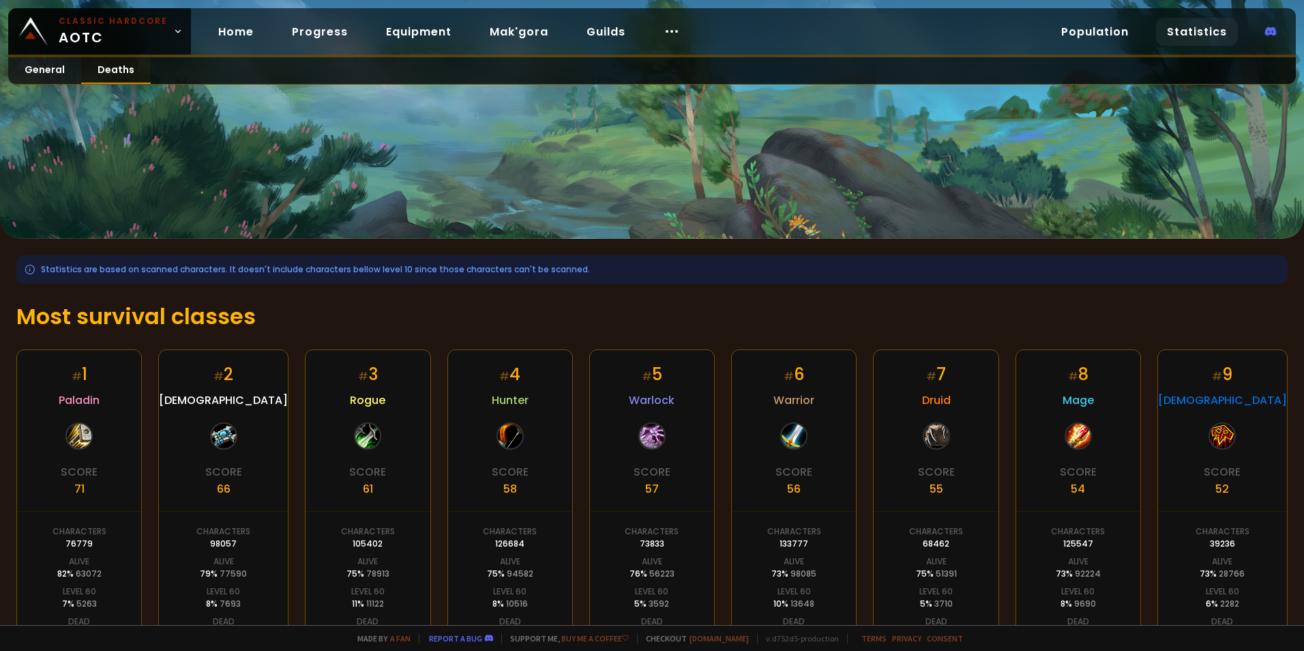
click at [119, 70] on link "Deaths" at bounding box center [116, 70] width 70 height 27
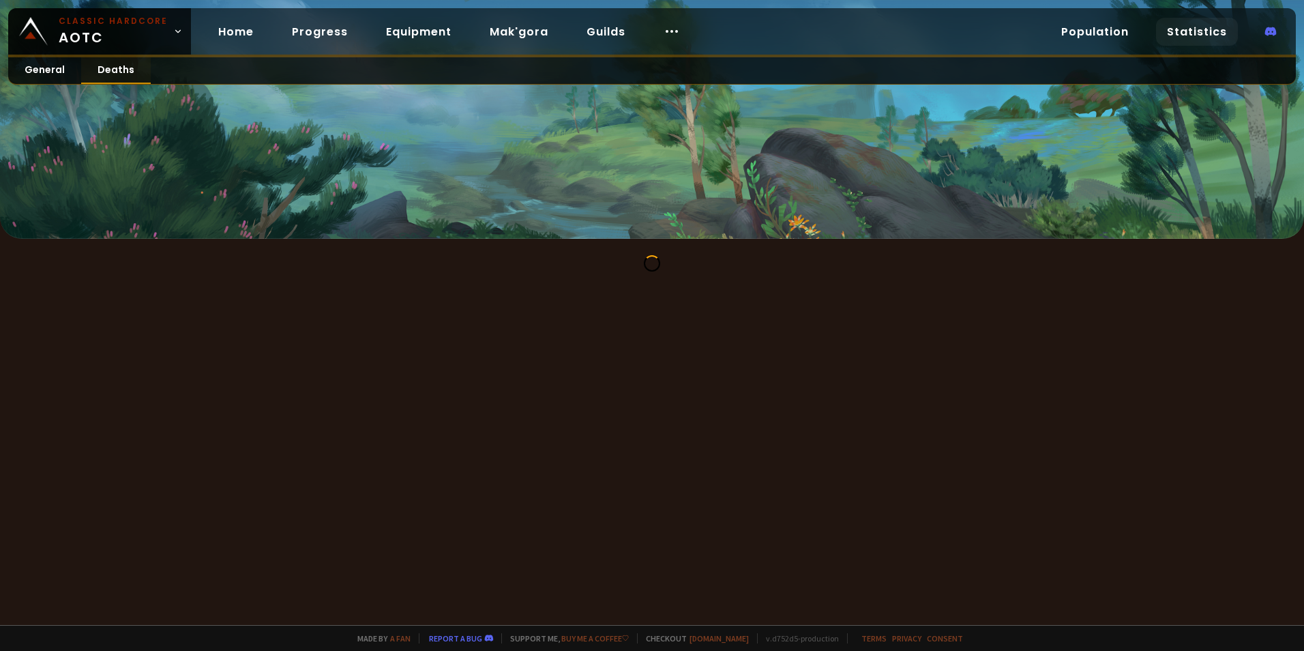
click at [113, 70] on link "Deaths" at bounding box center [116, 70] width 70 height 27
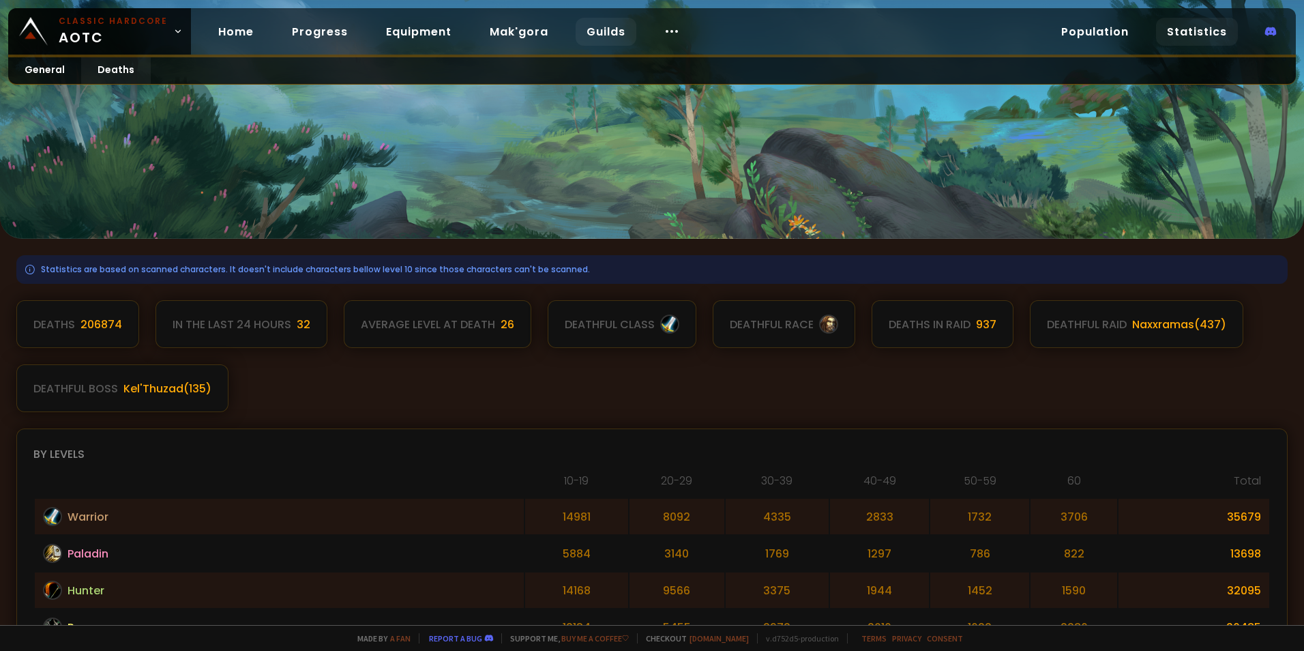
click at [595, 32] on link "Guilds" at bounding box center [606, 32] width 61 height 28
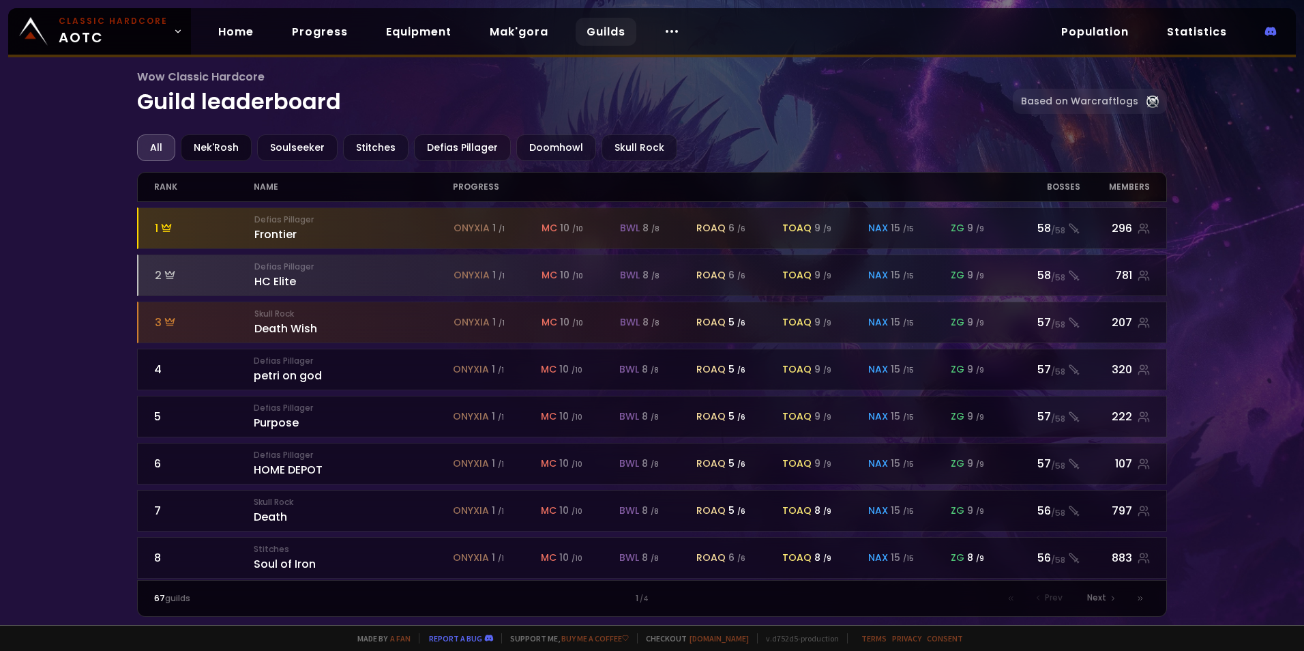
click at [221, 143] on div "Nek'Rosh" at bounding box center [216, 147] width 71 height 27
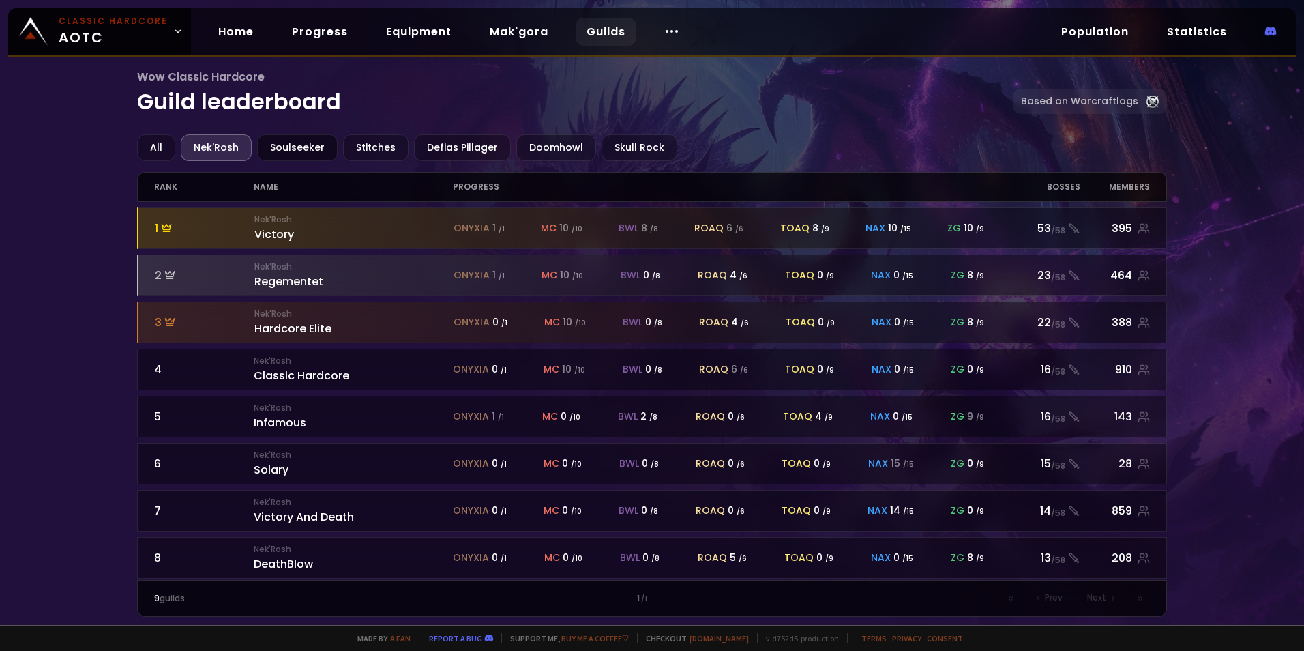
click at [314, 151] on div "Soulseeker" at bounding box center [297, 147] width 80 height 27
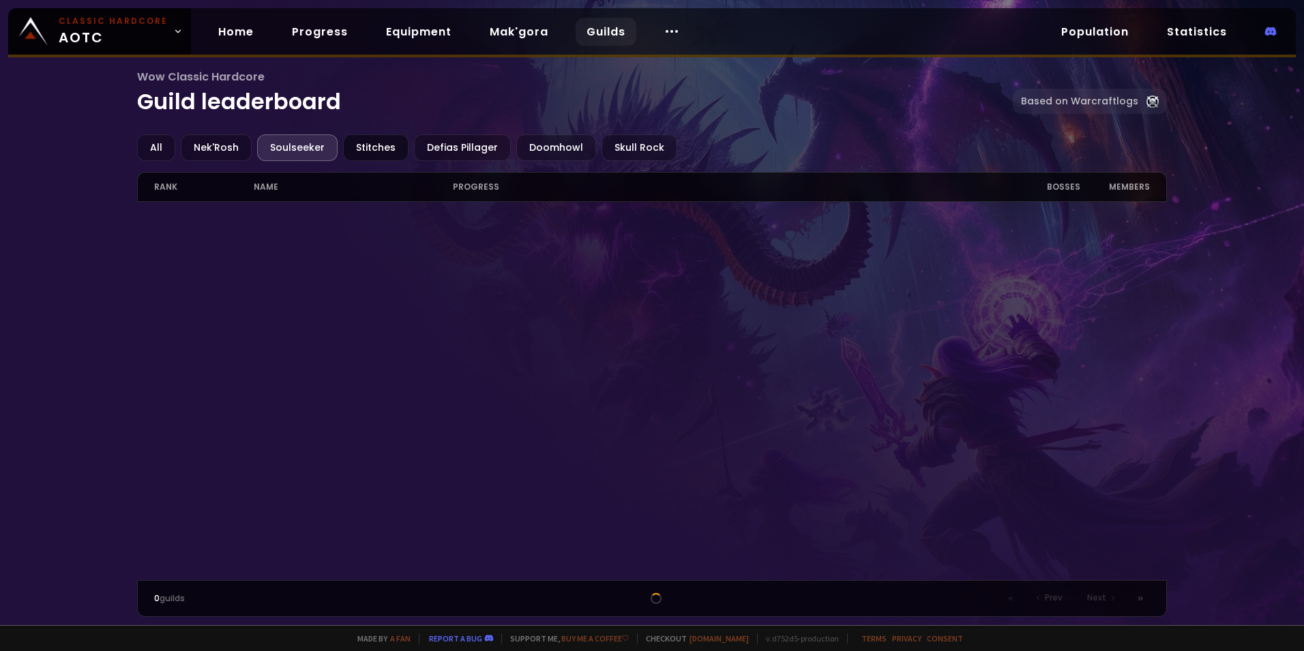
click at [365, 149] on div "Stitches" at bounding box center [375, 147] width 65 height 27
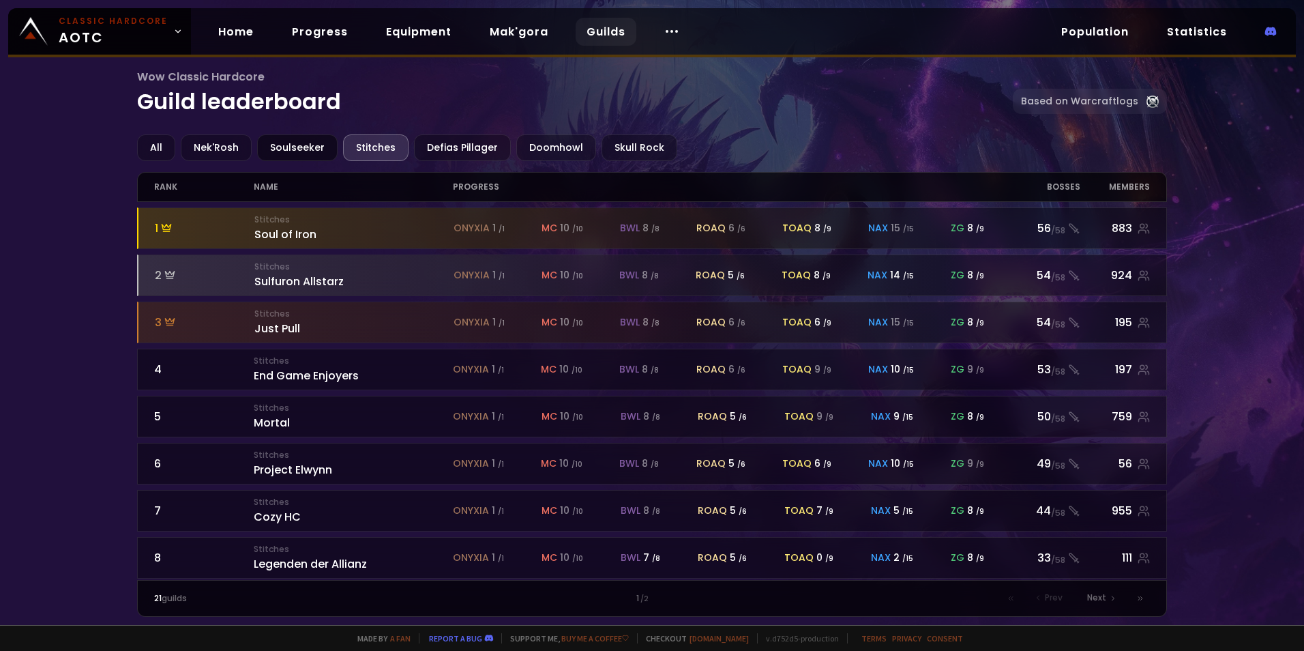
click at [306, 151] on div "Soulseeker" at bounding box center [297, 147] width 80 height 27
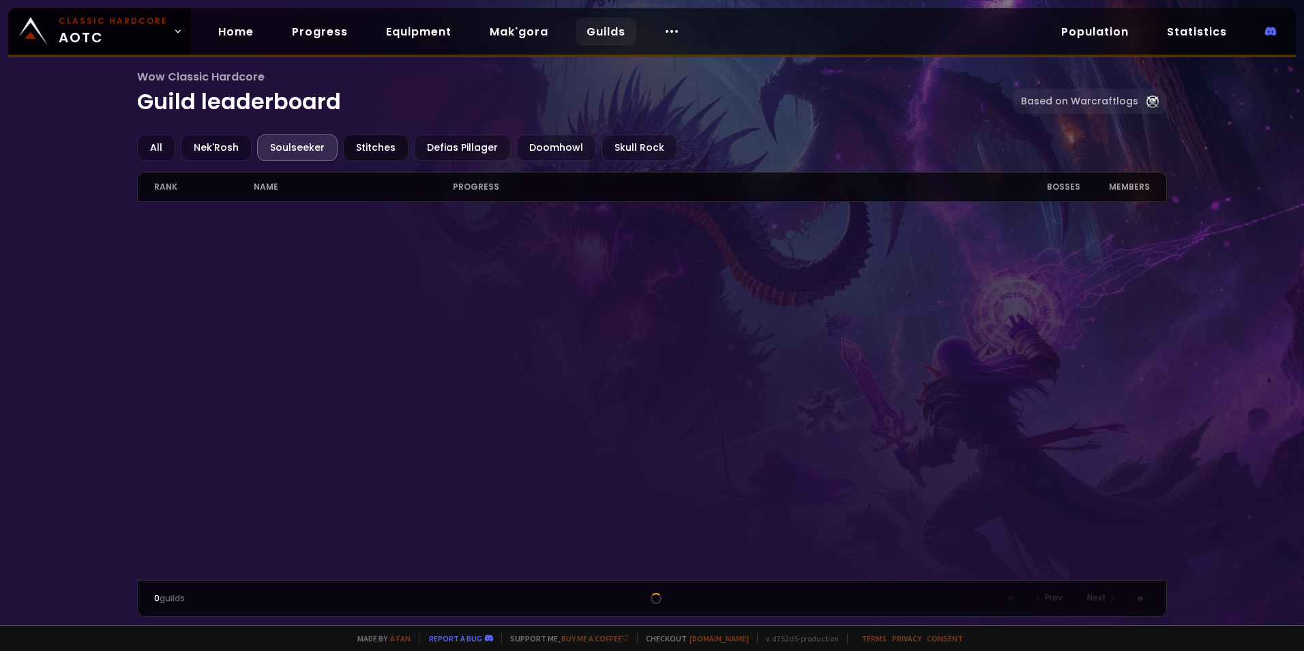
click at [365, 150] on div "Stitches" at bounding box center [375, 147] width 65 height 27
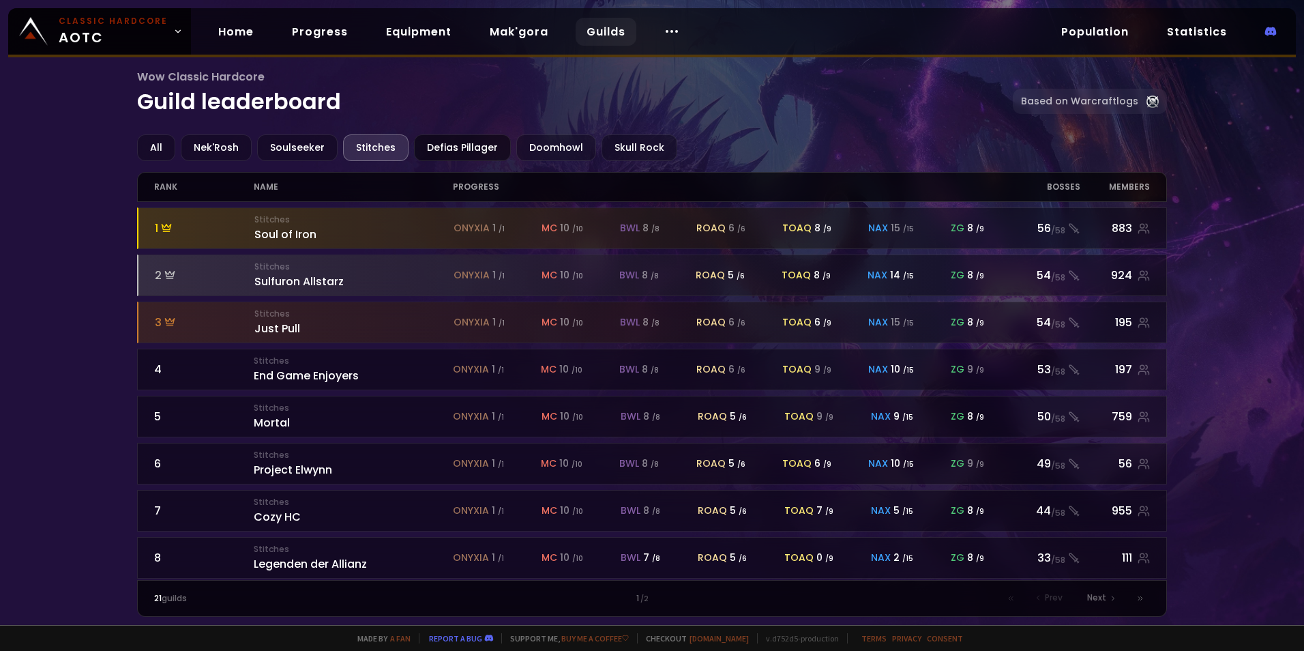
click at [473, 150] on div "Defias Pillager" at bounding box center [462, 147] width 97 height 27
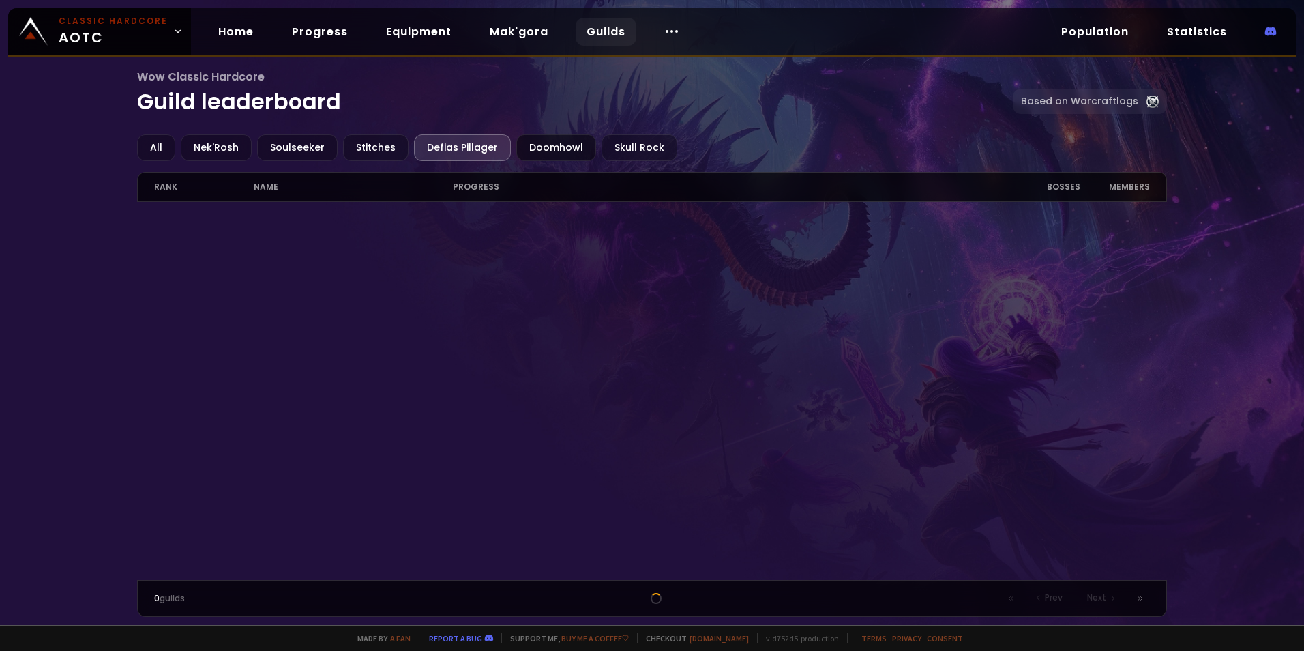
click at [548, 149] on div "Doomhowl" at bounding box center [556, 147] width 80 height 27
click at [634, 147] on div "Skull Rock" at bounding box center [639, 147] width 76 height 27
click at [303, 141] on div "Soulseeker" at bounding box center [297, 147] width 80 height 27
click at [363, 126] on div "Wow Classic Hardcore Guild leaderboard Based on Warcraftlogs" at bounding box center [652, 101] width 1030 height 66
click at [353, 141] on div "Stitches" at bounding box center [375, 147] width 65 height 27
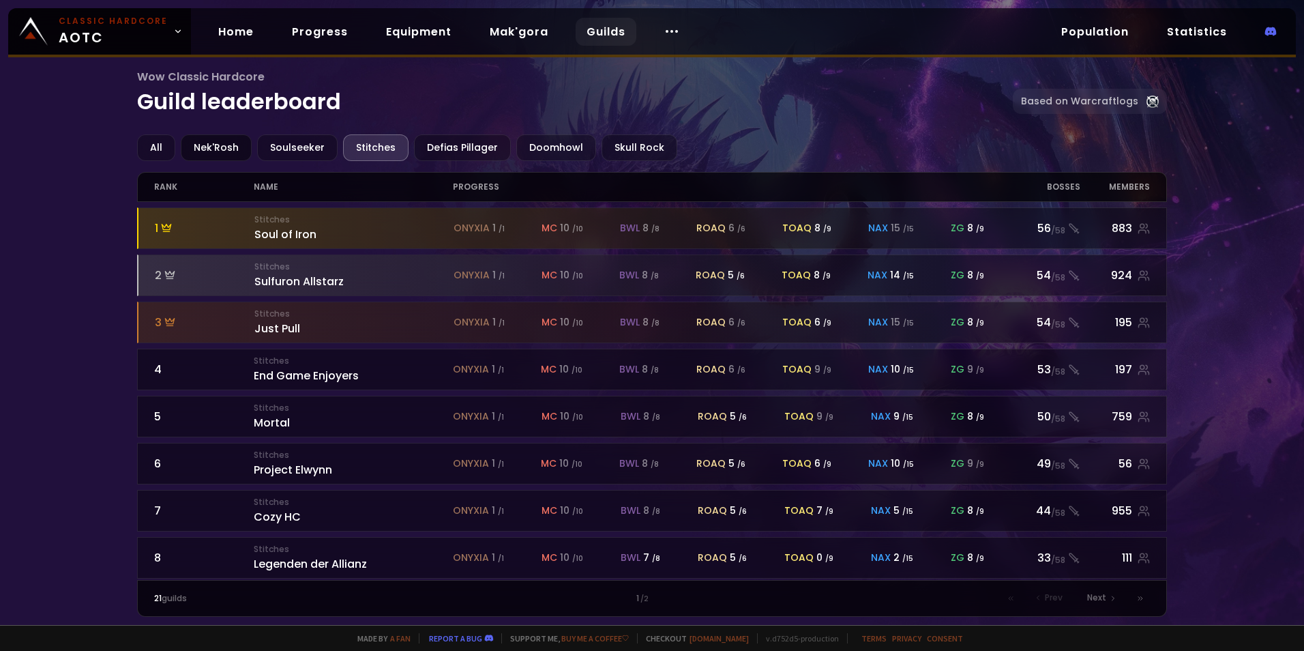
click at [198, 143] on div "Nek'Rosh" at bounding box center [216, 147] width 71 height 27
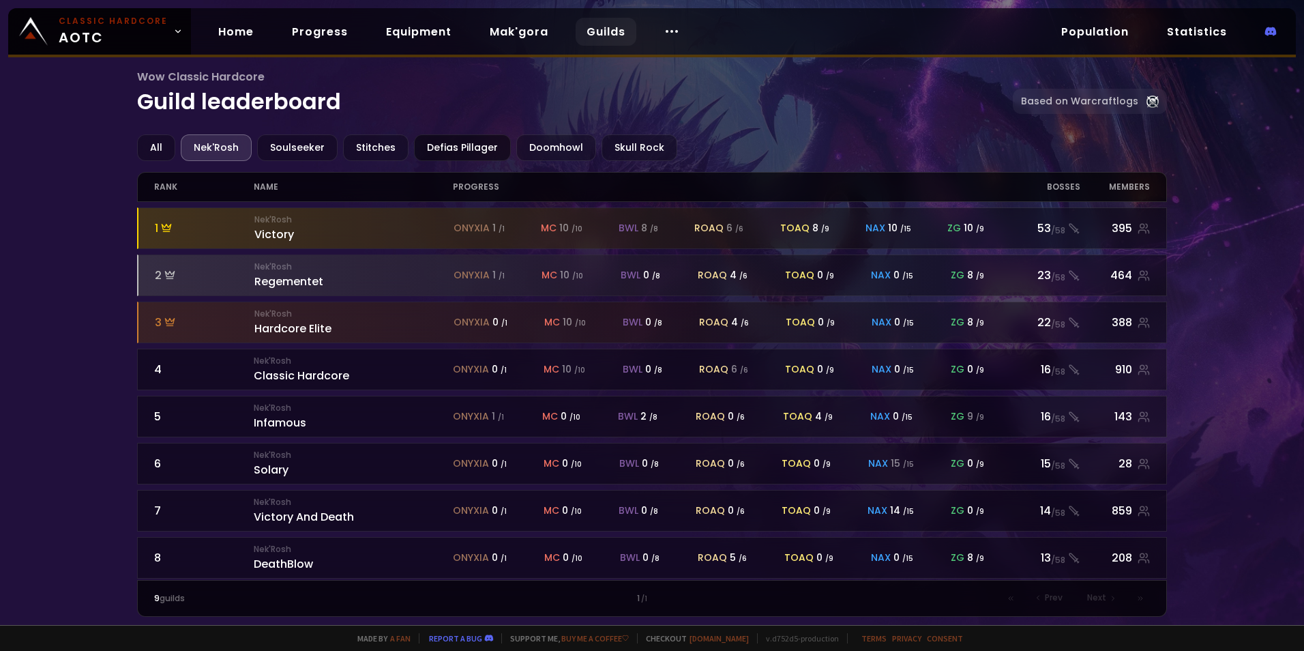
click at [476, 156] on div "Defias Pillager" at bounding box center [462, 147] width 97 height 27
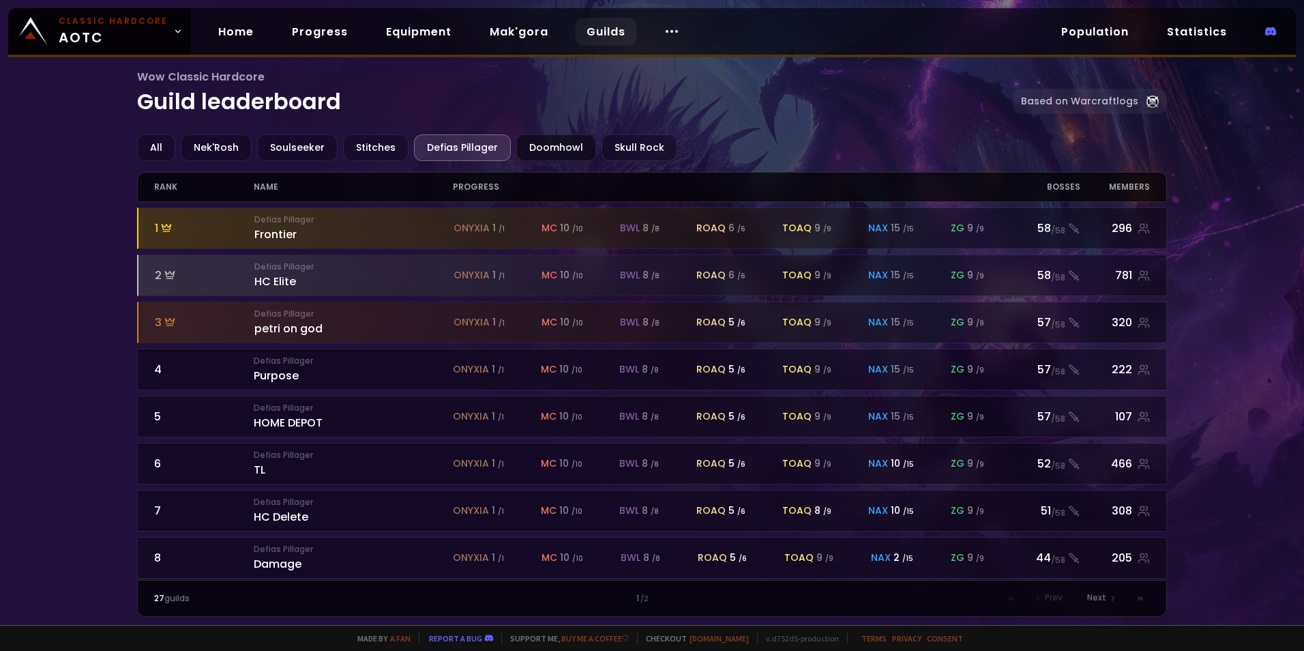
click at [547, 147] on div "Doomhowl" at bounding box center [556, 147] width 80 height 27
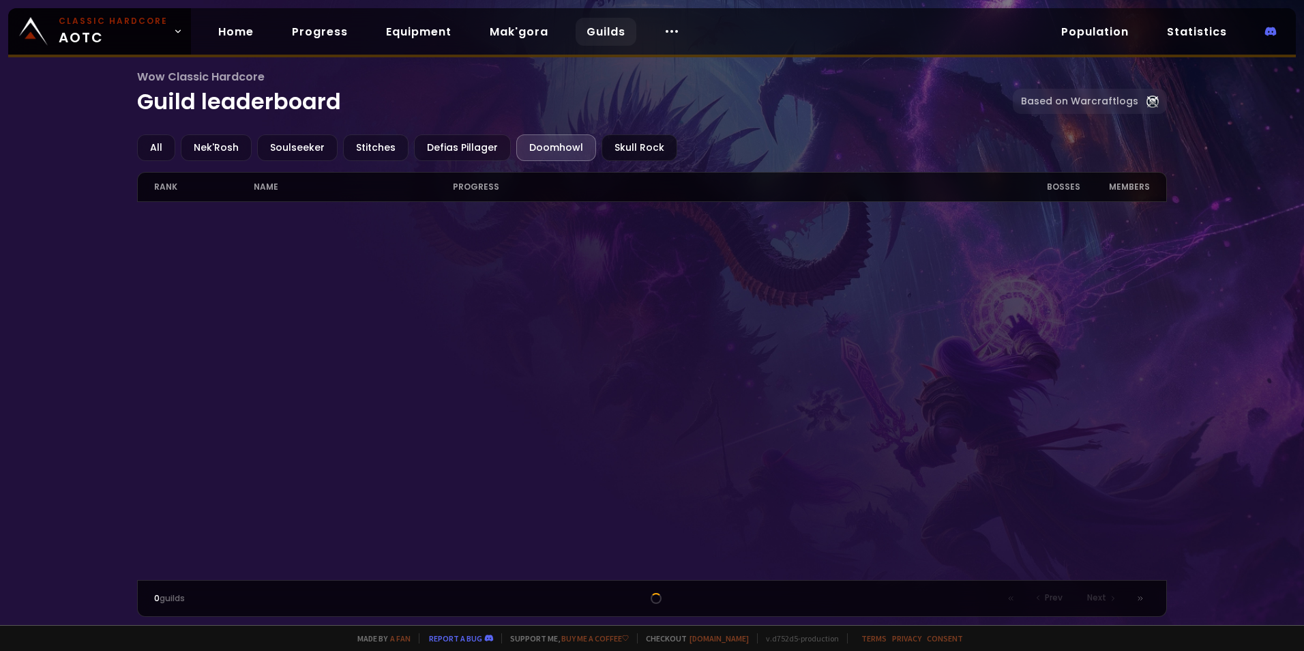
click at [627, 147] on div "Skull Rock" at bounding box center [639, 147] width 76 height 27
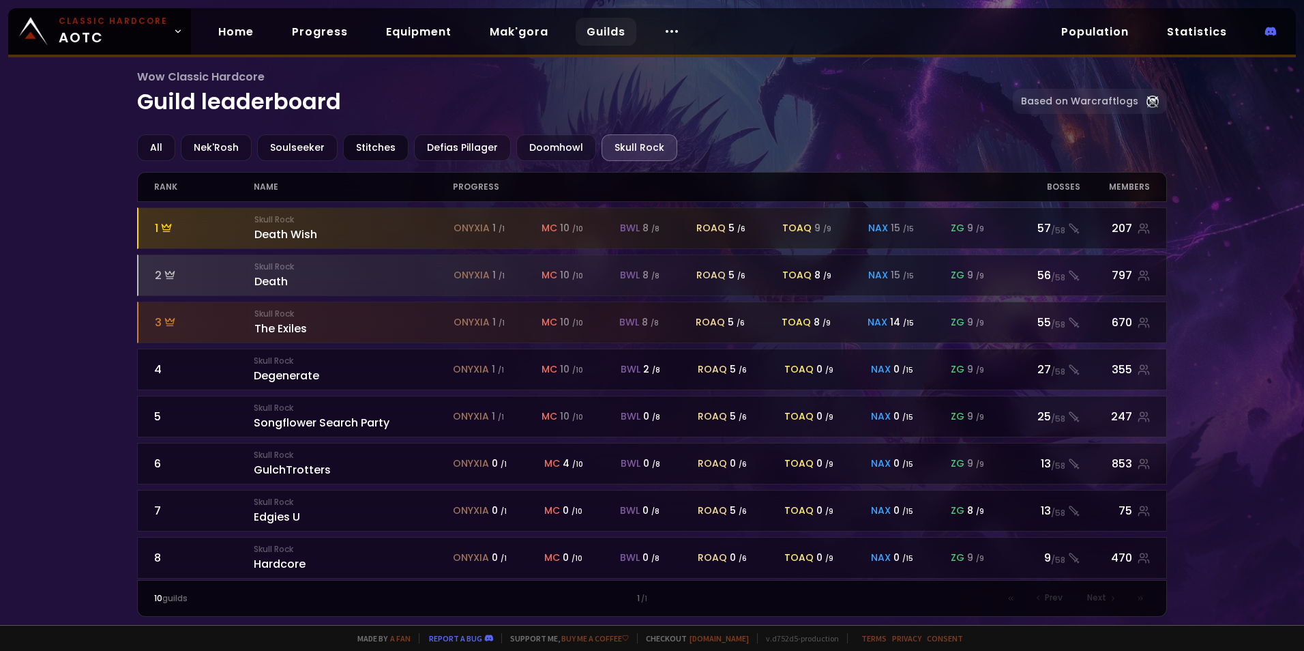
click at [367, 143] on div "Stitches" at bounding box center [375, 147] width 65 height 27
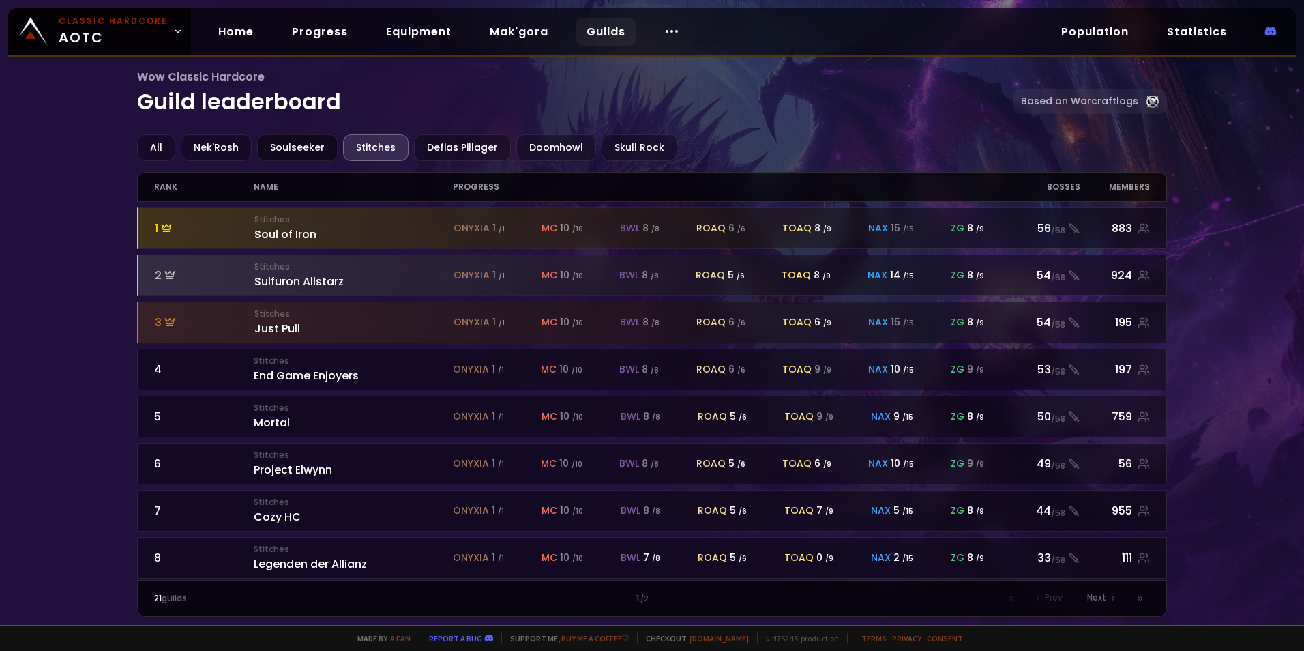
click at [310, 147] on div "Soulseeker" at bounding box center [297, 147] width 80 height 27
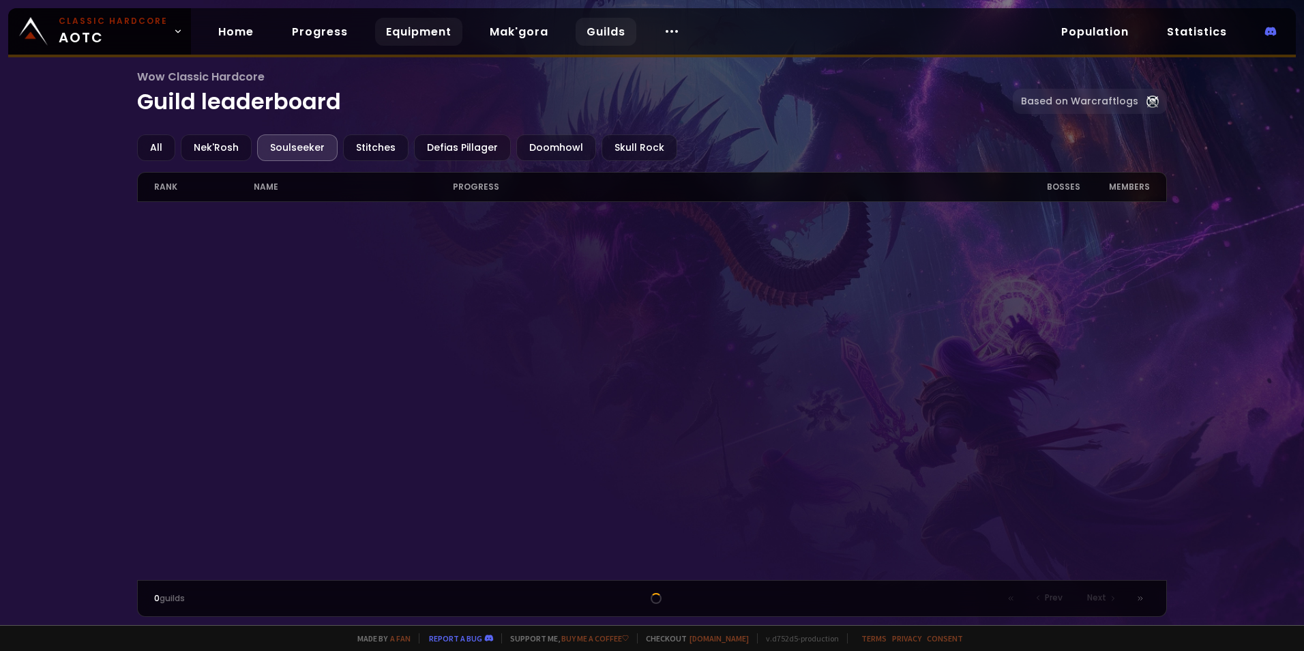
click at [378, 29] on link "Equipment" at bounding box center [418, 32] width 87 height 28
